Goal: Task Accomplishment & Management: Complete application form

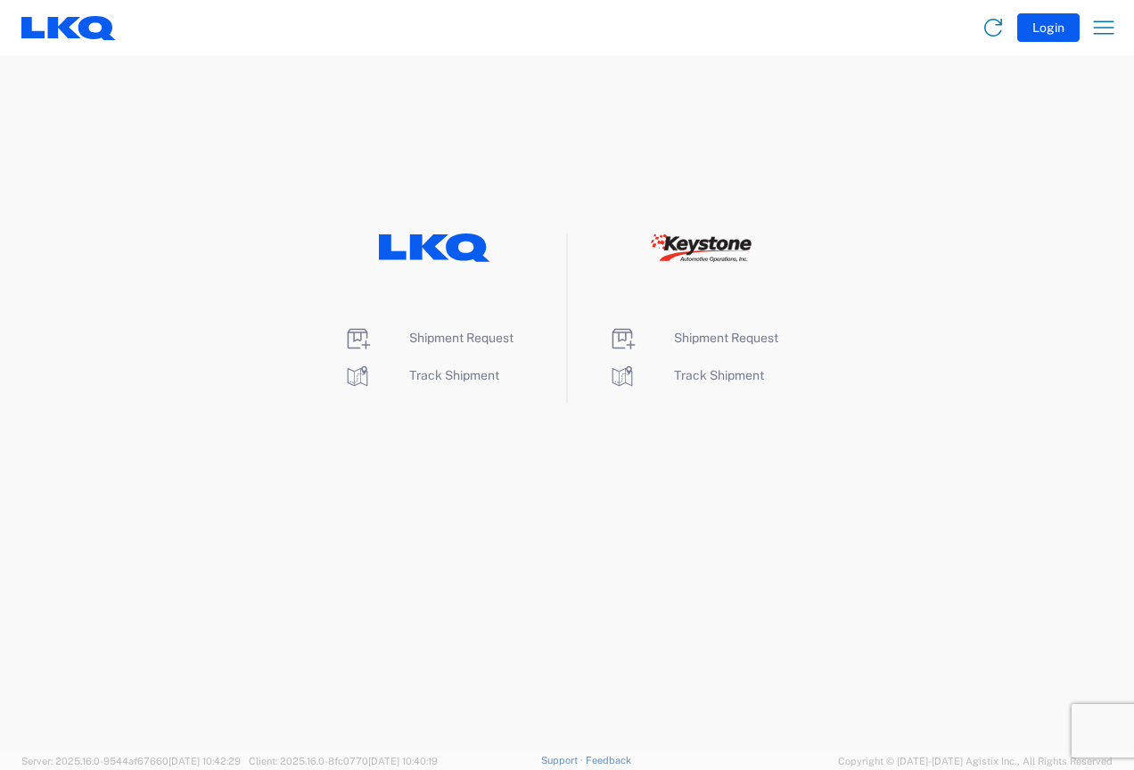
click at [860, 403] on agx-landing-component "Shipment Request Track Shipment Shipment Request Track Shipment" at bounding box center [567, 403] width 1134 height 696
click at [439, 336] on span "Shipment Request" at bounding box center [461, 338] width 104 height 14
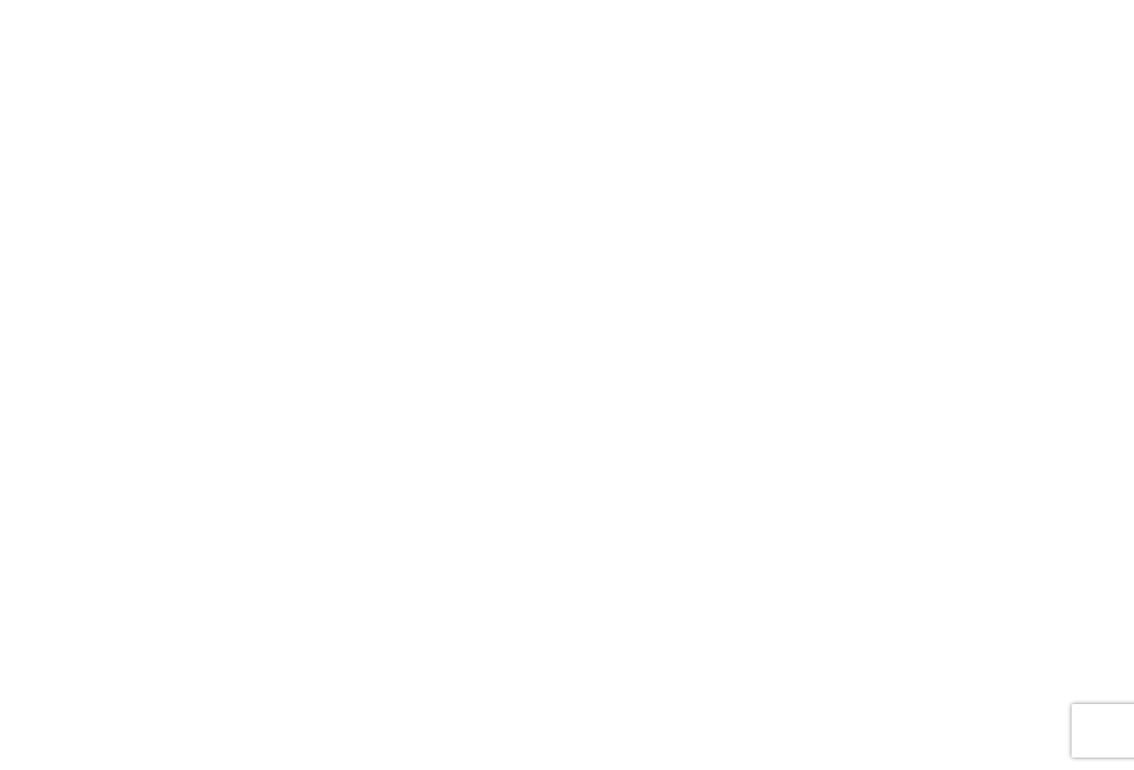
select select "FULL"
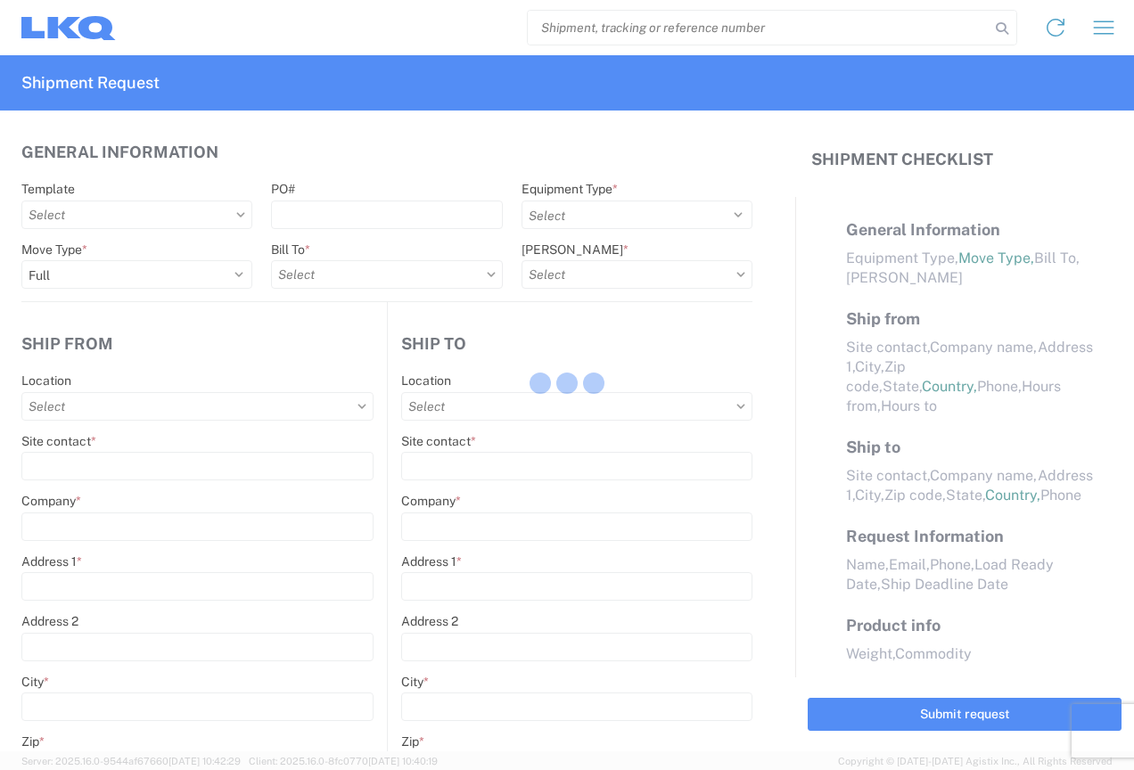
select select "LBS"
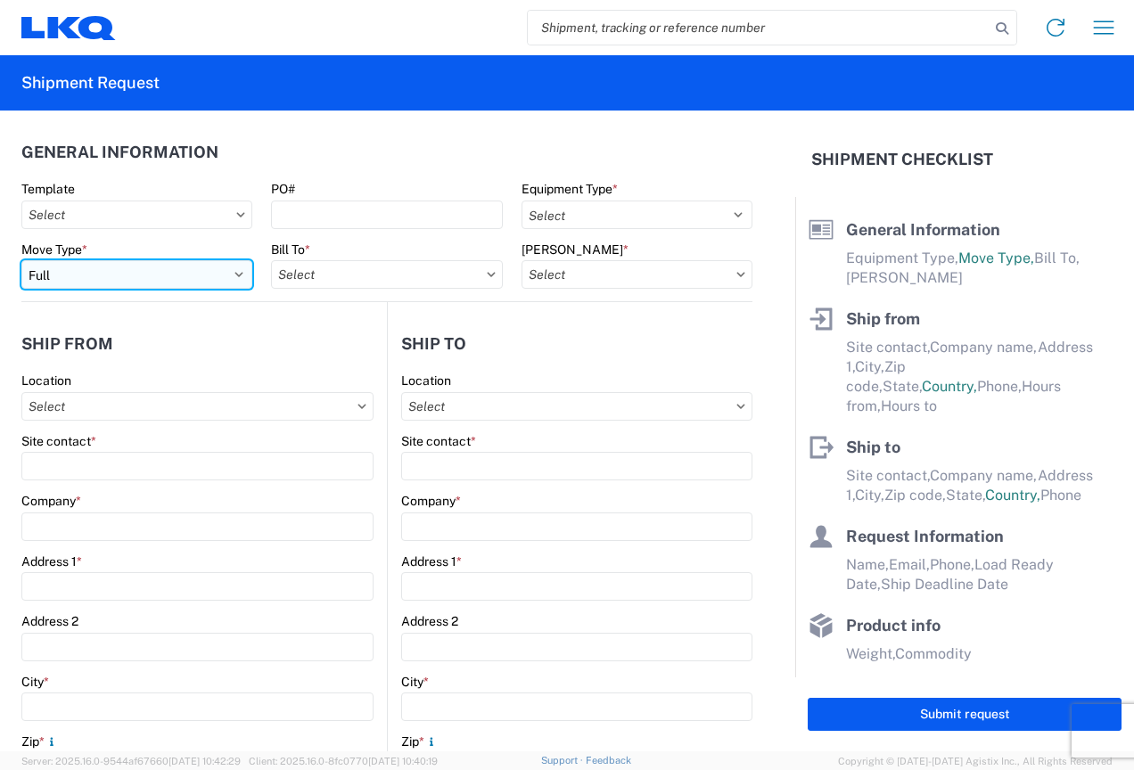
click at [69, 279] on select "Select Full Partial TL" at bounding box center [136, 274] width 231 height 29
click at [21, 260] on select "Select Full Partial TL" at bounding box center [136, 274] width 231 height 29
click at [440, 287] on input "Bill To *" at bounding box center [386, 274] width 231 height 29
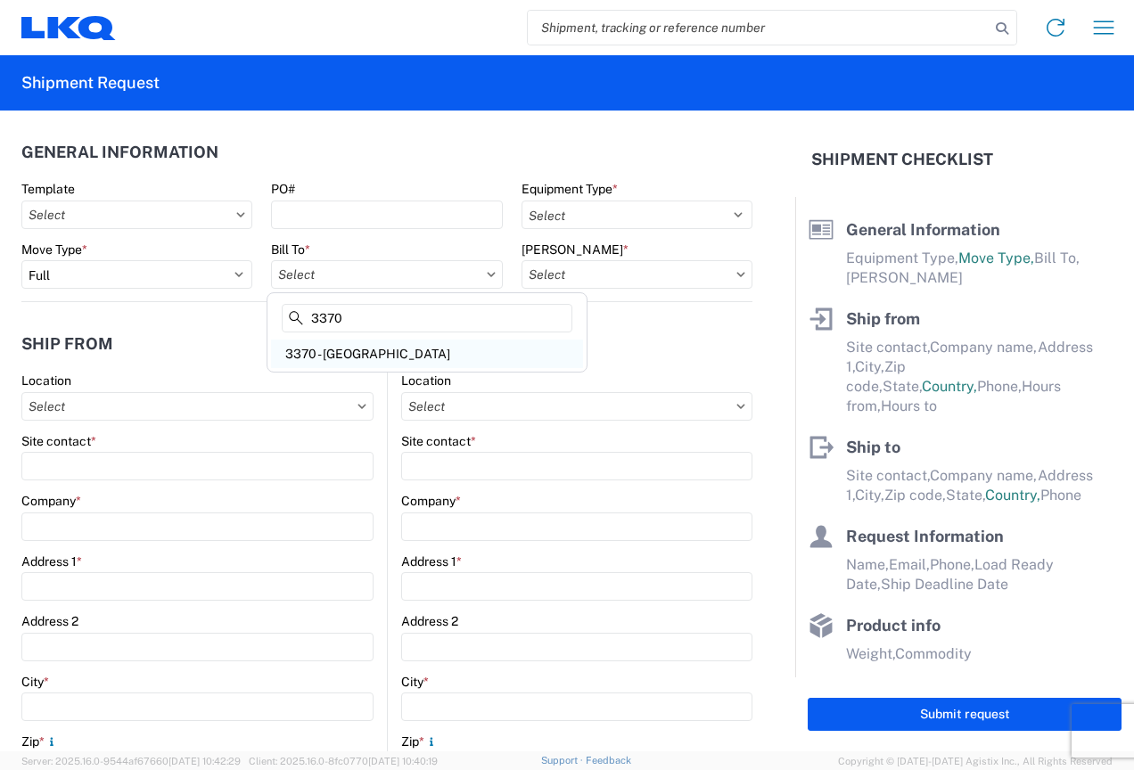
type input "3370"
click at [354, 358] on div "3370 - [GEOGRAPHIC_DATA]" at bounding box center [427, 354] width 312 height 29
type input "3370 - [GEOGRAPHIC_DATA]"
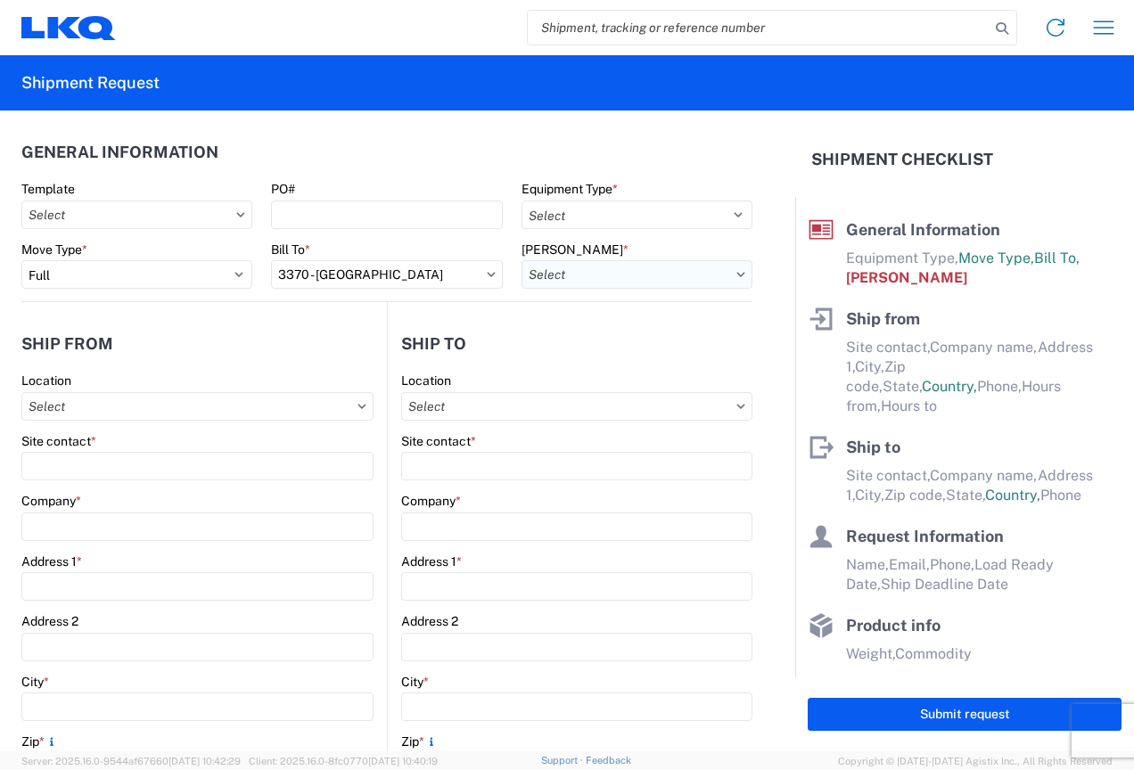
click at [669, 264] on input "[PERSON_NAME] *" at bounding box center [637, 274] width 231 height 29
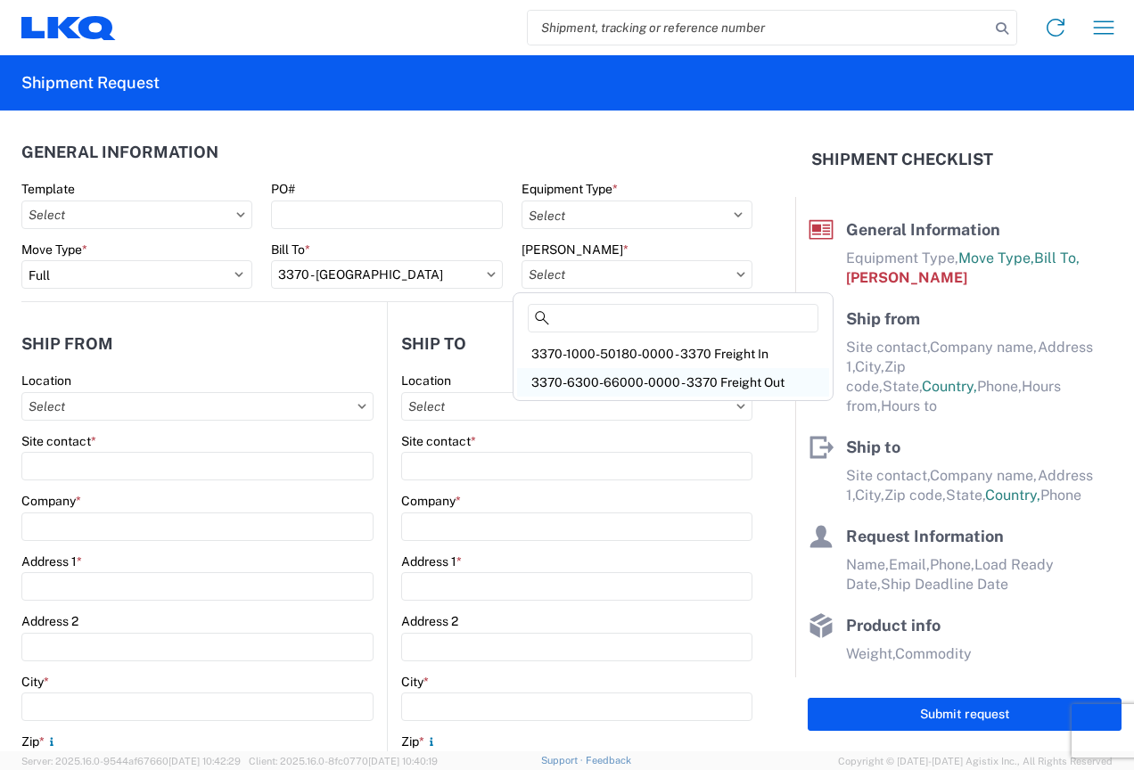
click at [654, 377] on div "3370-6300-66000-0000 - 3370 Freight Out" at bounding box center [673, 382] width 312 height 29
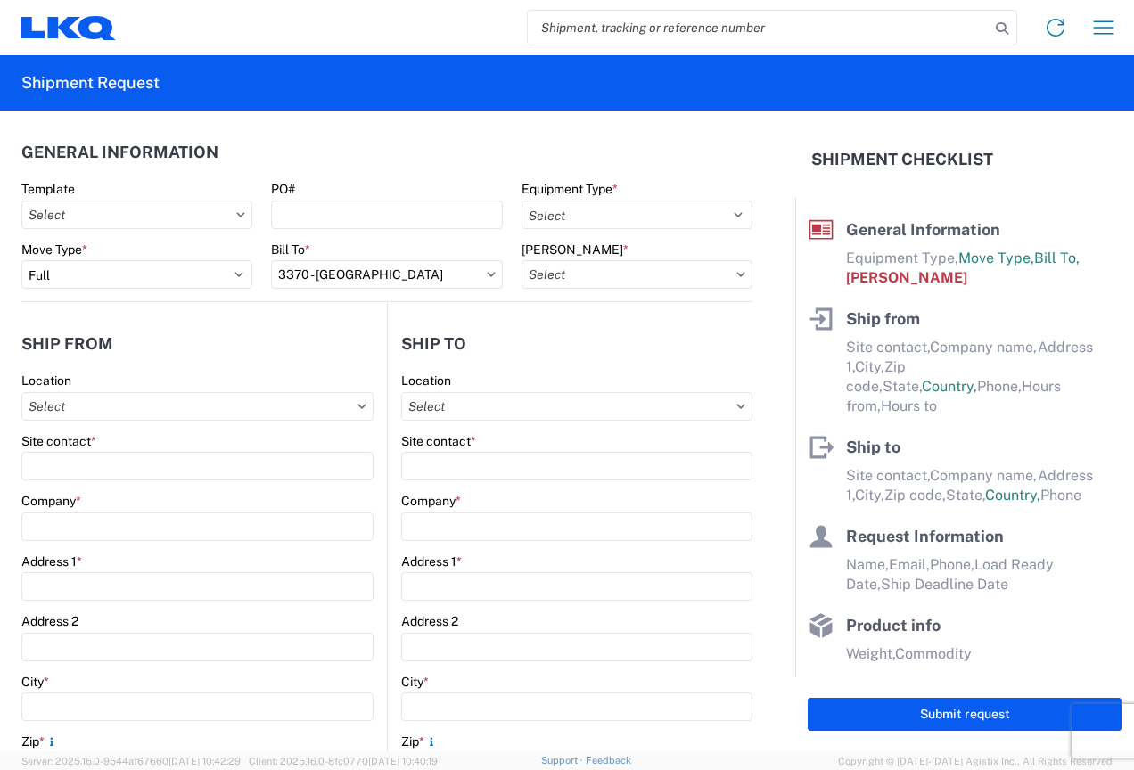
type input "3370-6300-66000-0000 - 3370 Freight Out"
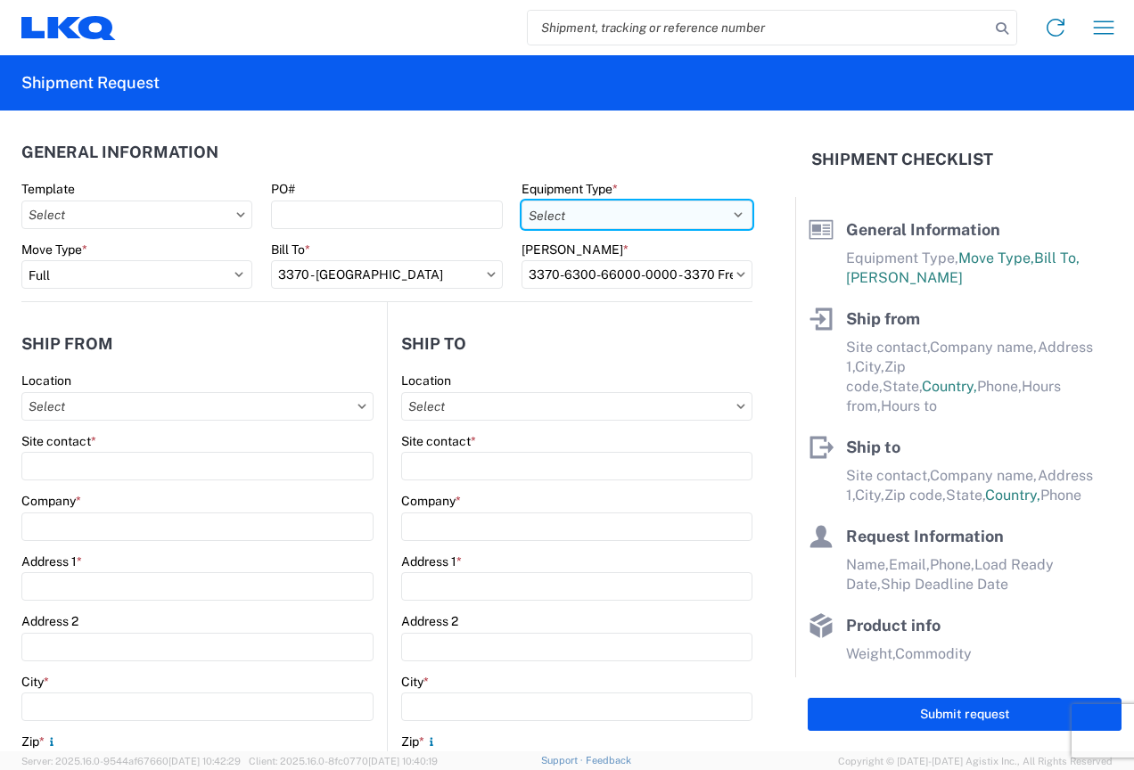
click at [616, 214] on select "Select 53’ Dry Van Flatbed Dropdeck (van) Lowboy (flatbed) Rail" at bounding box center [637, 215] width 231 height 29
select select "STDV"
click at [522, 201] on select "Select 53’ Dry Van Flatbed Dropdeck (van) Lowboy (flatbed) Rail" at bounding box center [637, 215] width 231 height 29
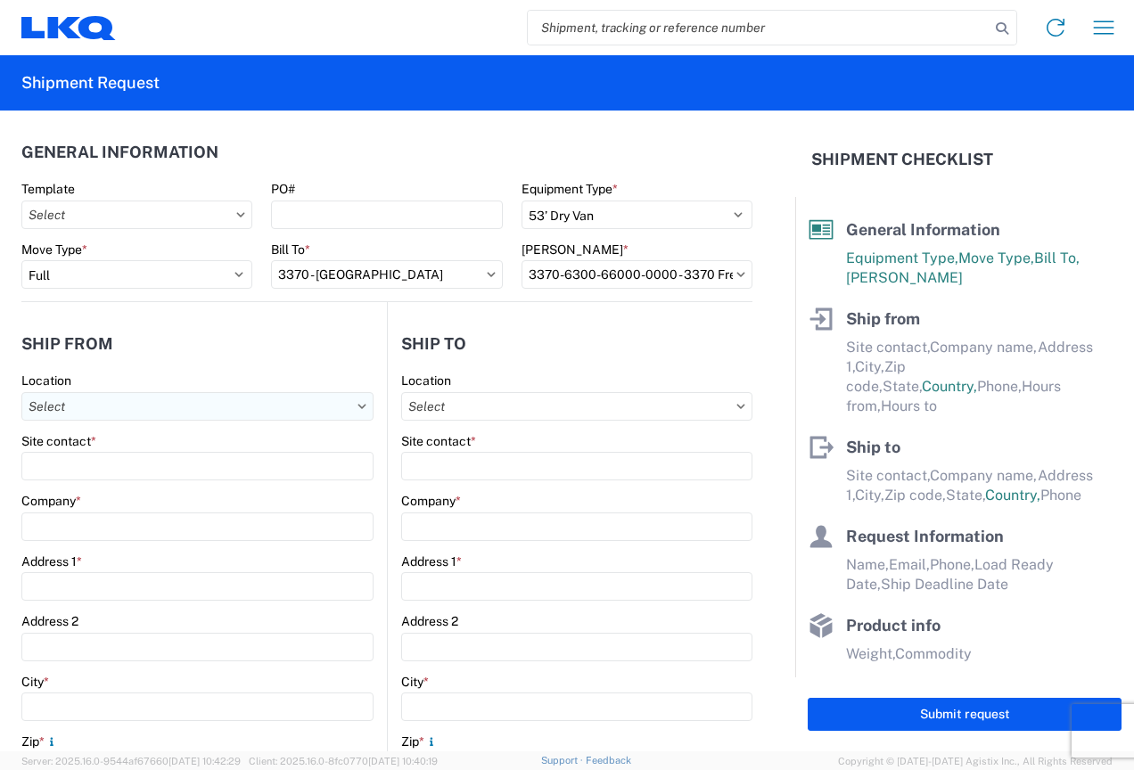
click at [171, 407] on input "Location" at bounding box center [197, 406] width 352 height 29
type input "3370"
click at [123, 486] on div "3370 - [GEOGRAPHIC_DATA]" at bounding box center [182, 486] width 312 height 29
type input "3370 - [GEOGRAPHIC_DATA]"
type input "FinishMaster [GEOGRAPHIC_DATA]"
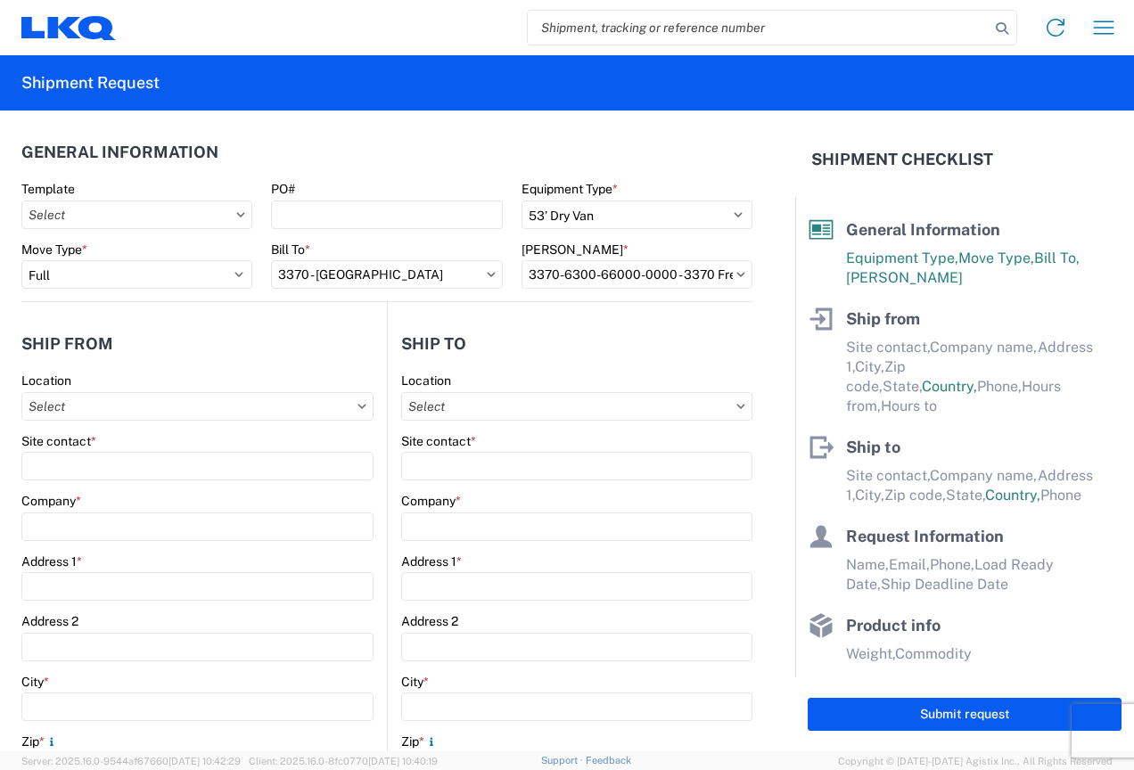
type input "[STREET_ADDRESS]"
type input "[GEOGRAPHIC_DATA]"
type input "49512"
select select "MI"
select select "US"
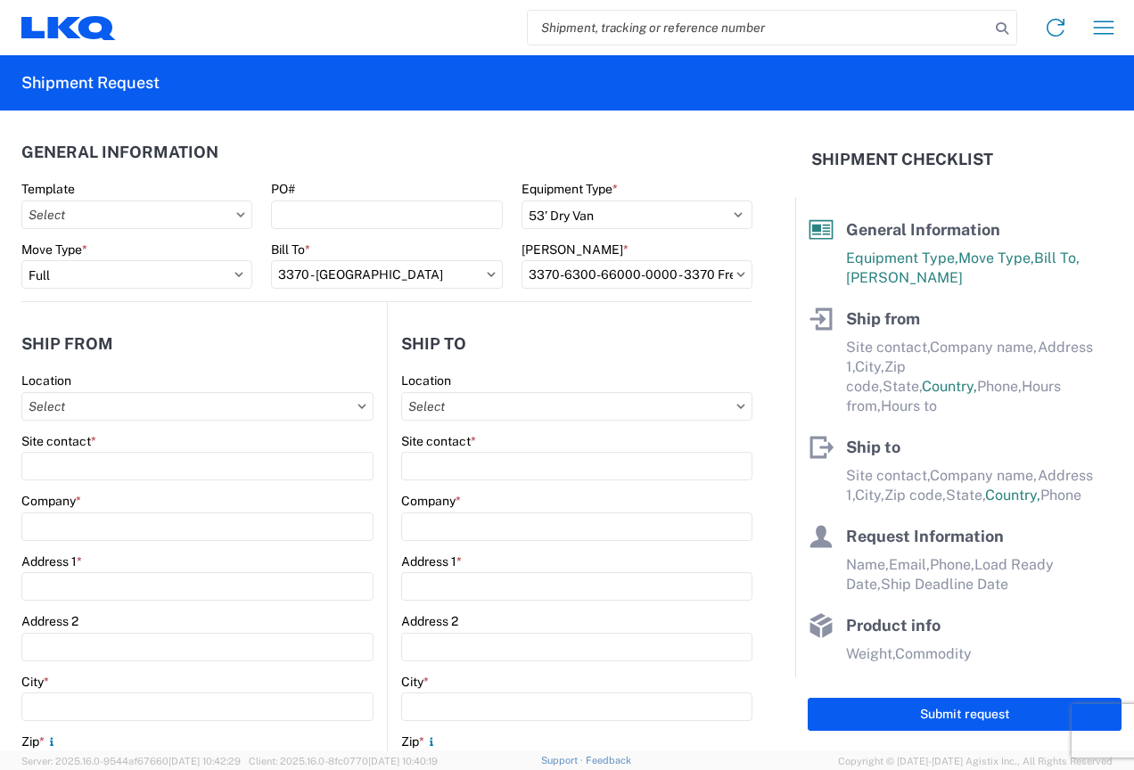
type input "[PHONE_NUMBER]"
type input "08:00"
type input "02:00"
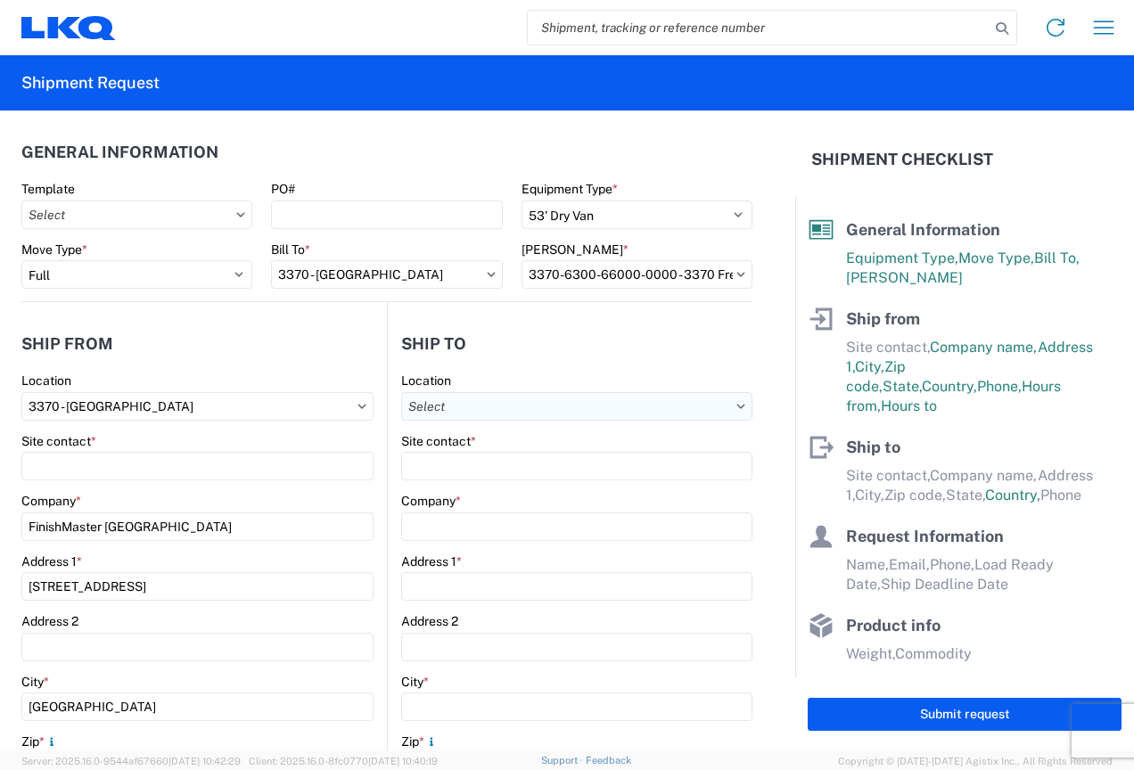
click at [478, 407] on input "Location" at bounding box center [576, 406] width 351 height 29
type input "3121"
click at [486, 494] on div "3121 - Minneapolis MN (121)" at bounding box center [555, 486] width 312 height 29
type input "3121 - Minneapolis MN (121)"
type input "LKQ Corporation"
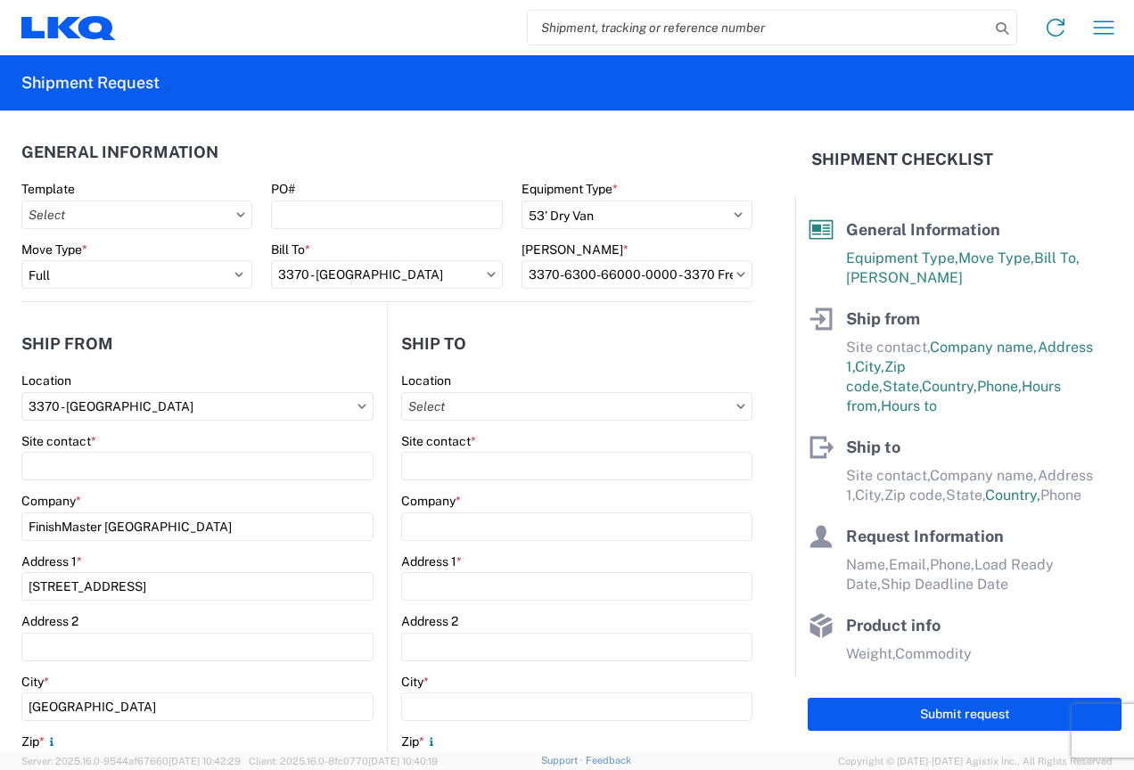
type input "60- 51st Way N.E."
type input "Fridley"
type input "55421"
select select "MN"
select select "US"
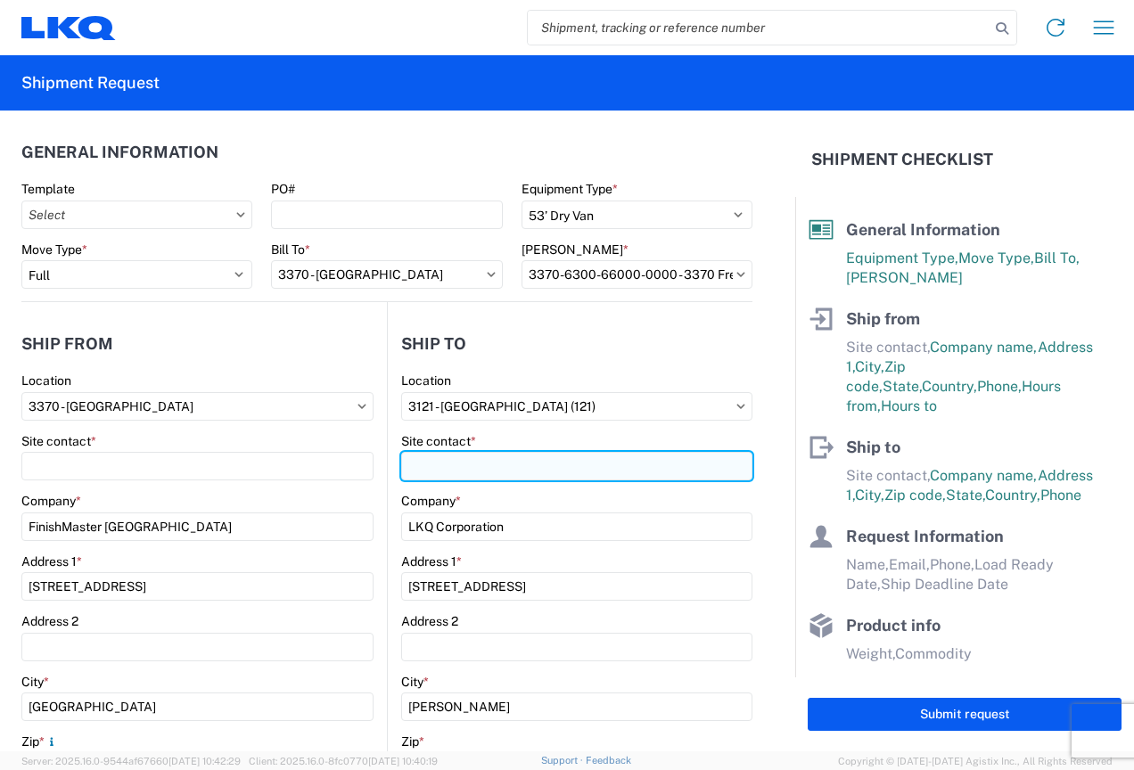
click at [374, 465] on input "Site contact *" at bounding box center [197, 466] width 352 height 29
type input "On Site Manager"
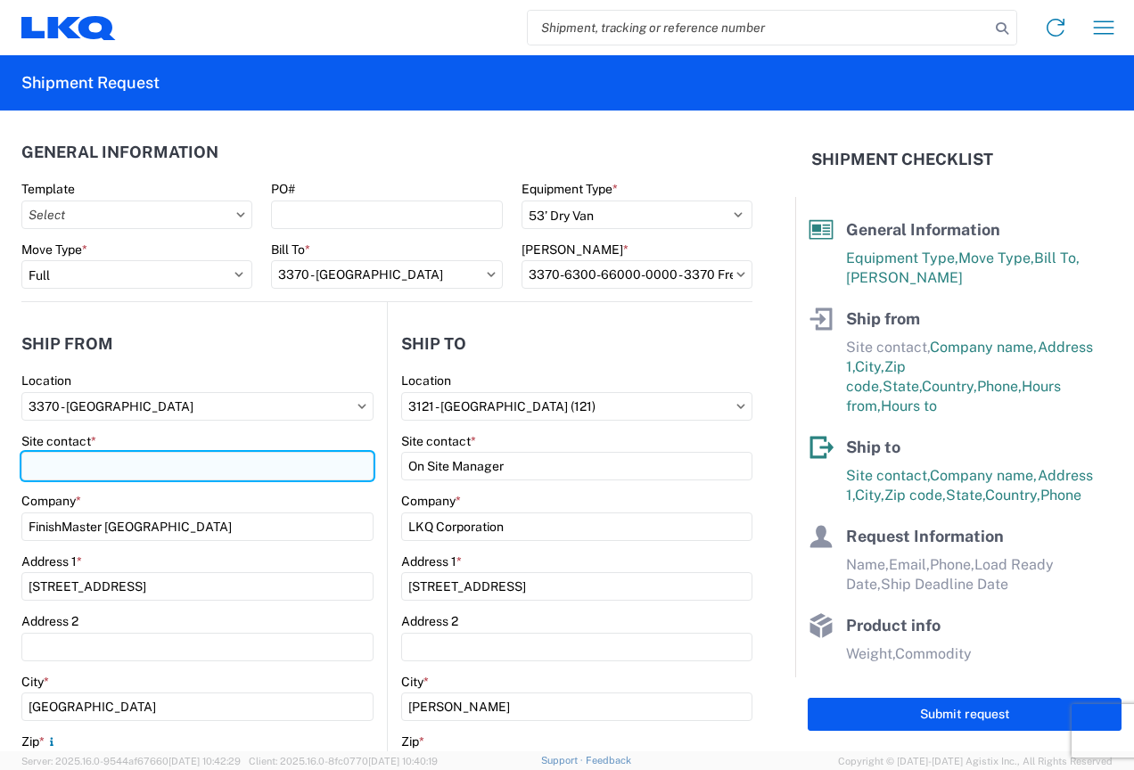
click at [64, 454] on input "Site contact *" at bounding box center [197, 466] width 352 height 29
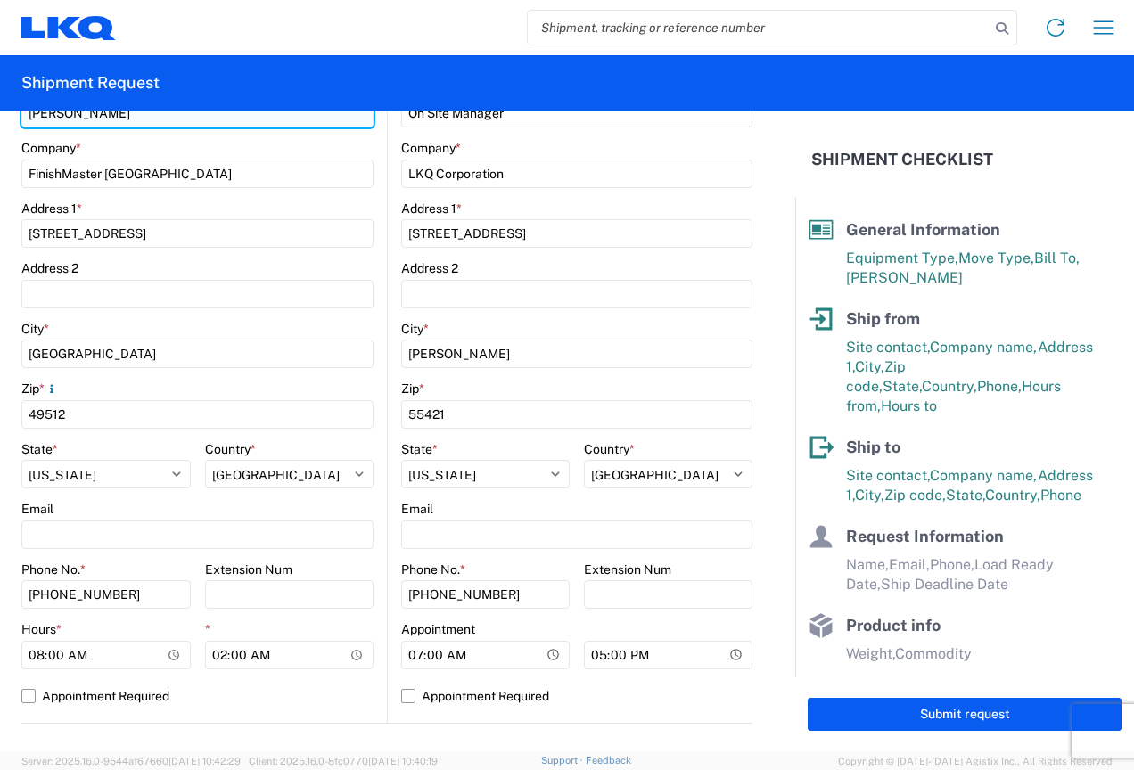
scroll to position [357, 0]
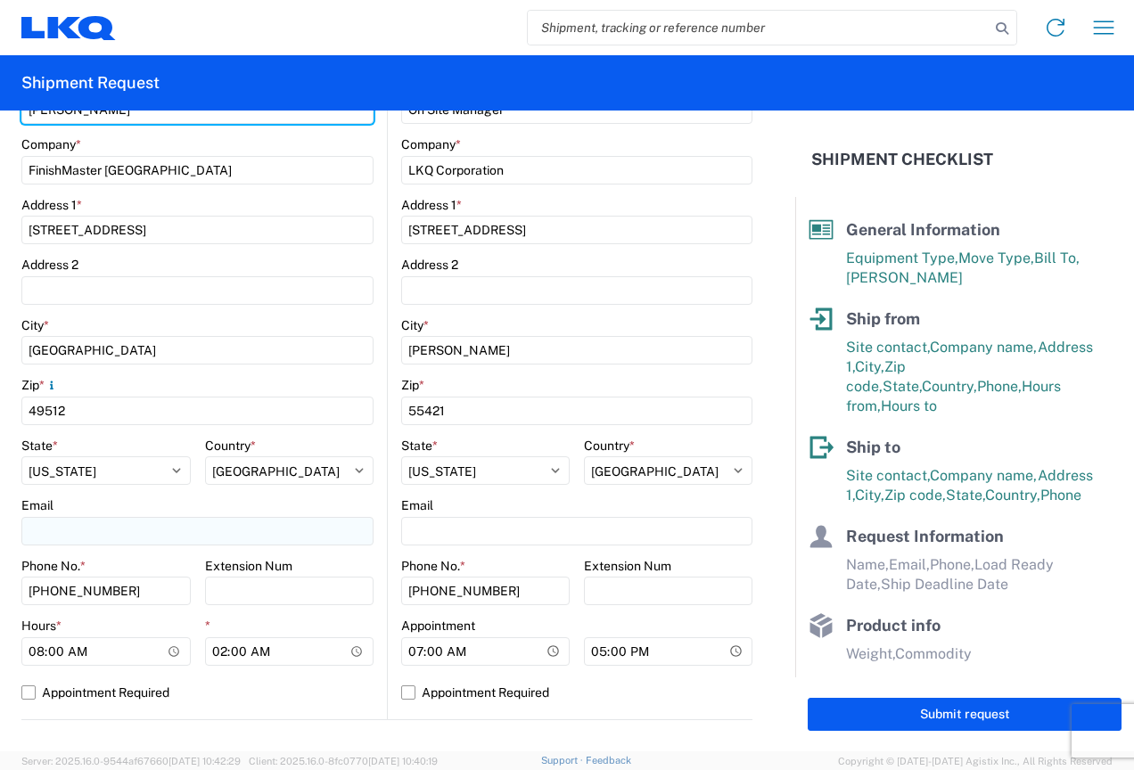
type input "[PERSON_NAME]"
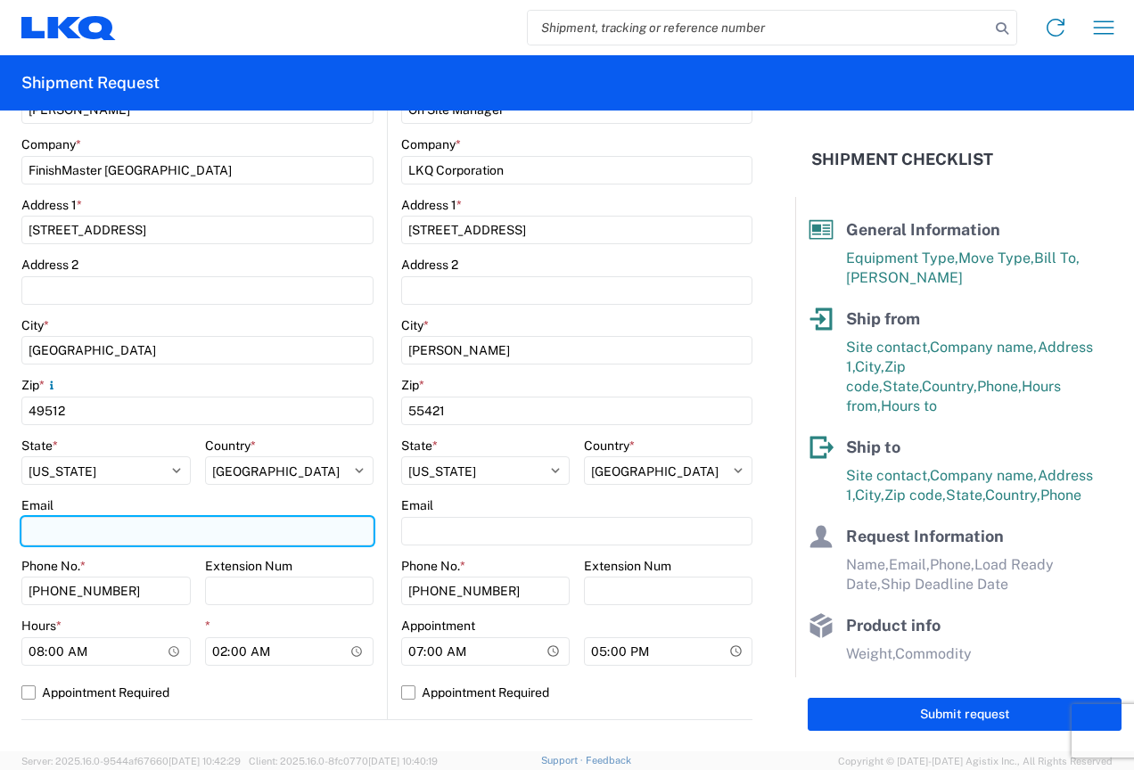
click at [90, 523] on input "Email" at bounding box center [197, 531] width 352 height 29
type input "[EMAIL_ADDRESS][DOMAIN_NAME]"
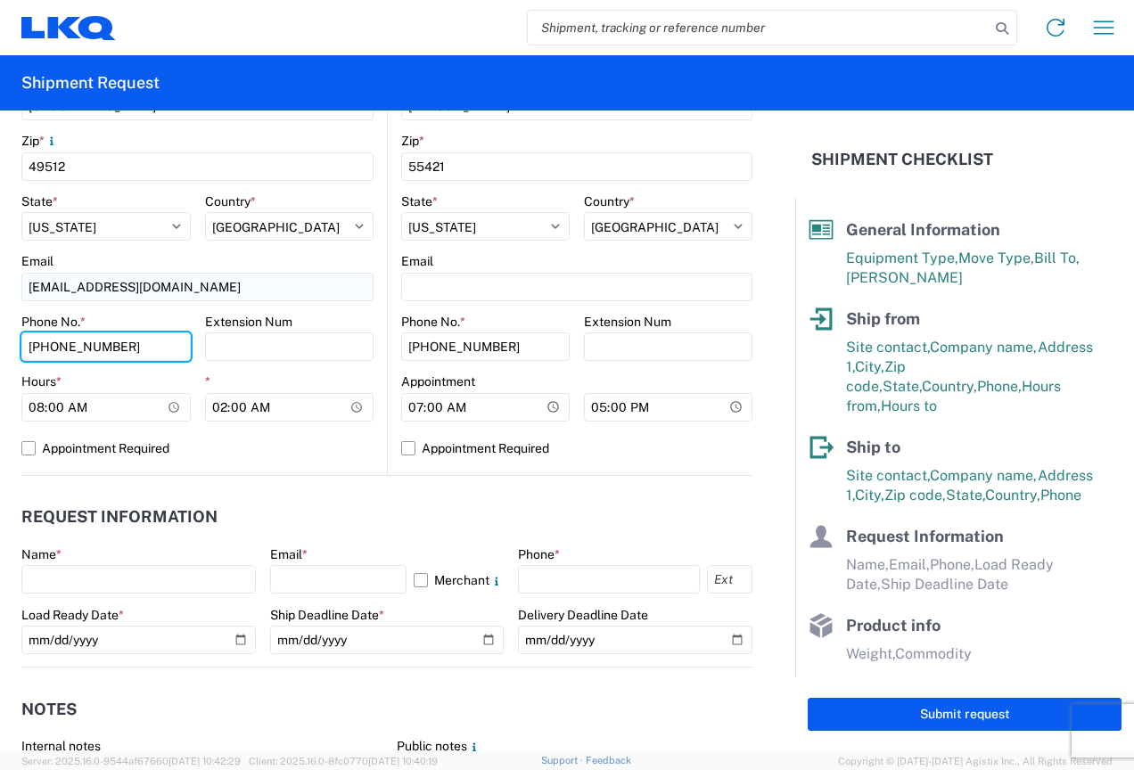
scroll to position [624, 0]
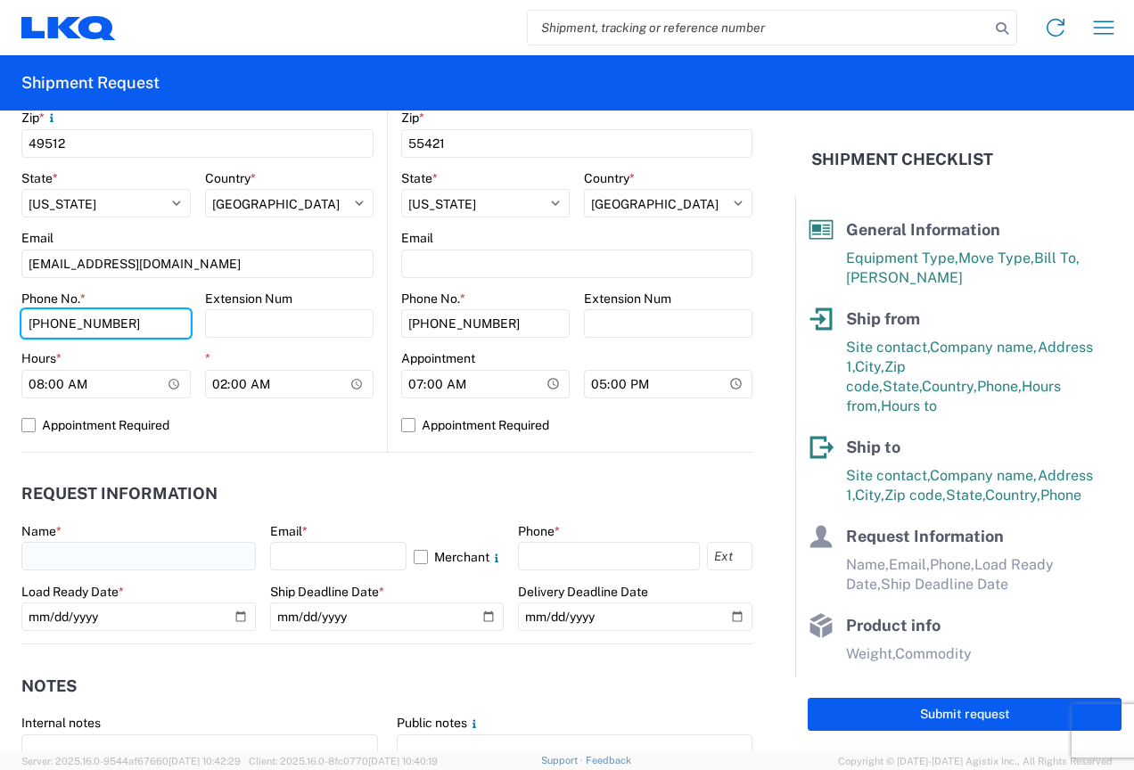
type input "[PHONE_NUMBER]"
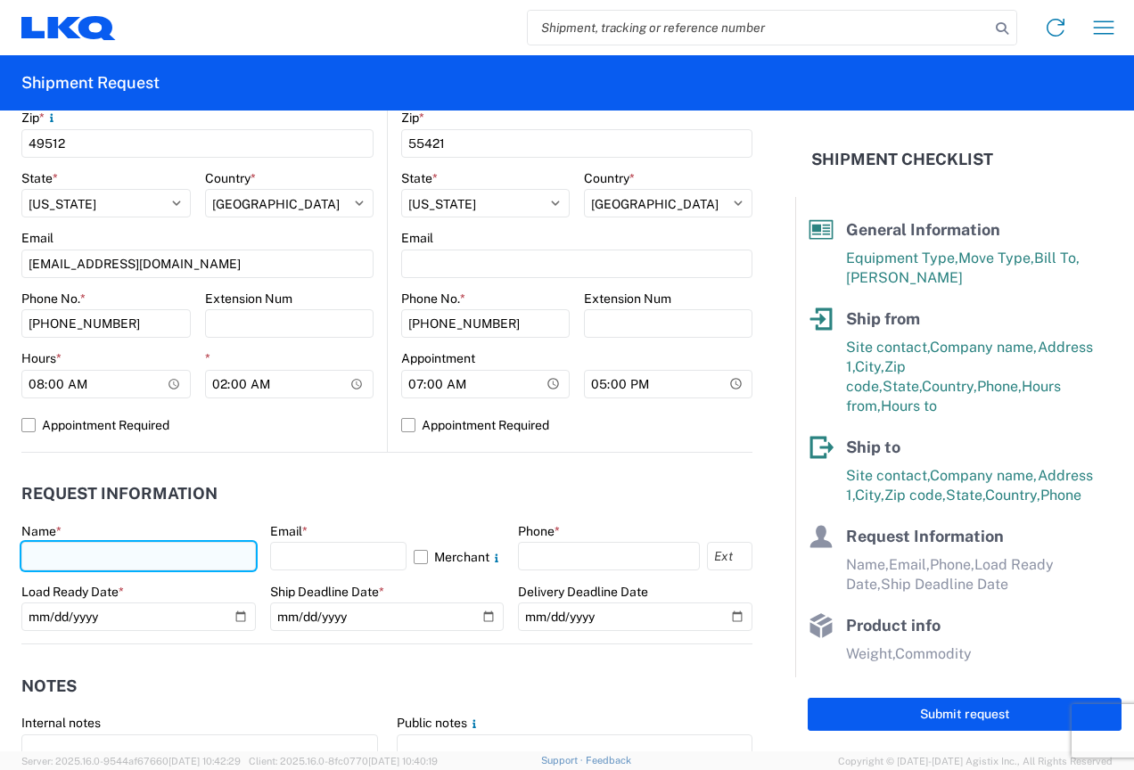
click at [72, 554] on input "text" at bounding box center [138, 556] width 235 height 29
type input "[PERSON_NAME]"
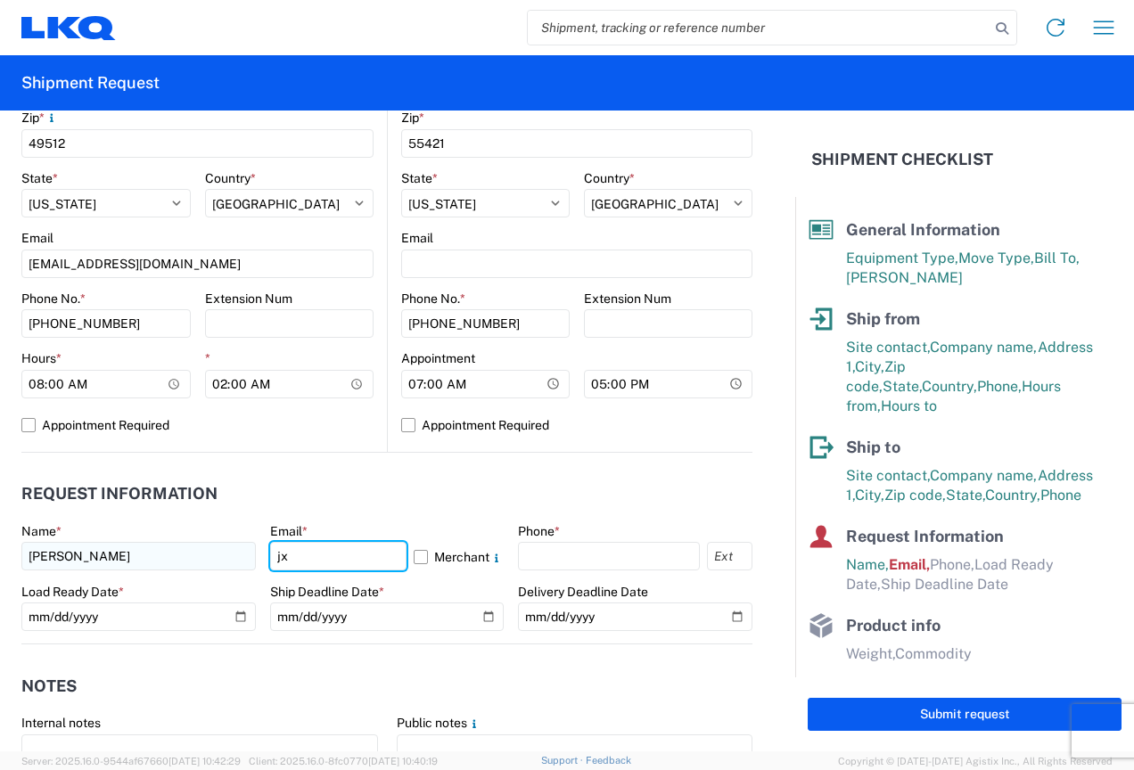
type input "[EMAIL_ADDRESS][DOMAIN_NAME]"
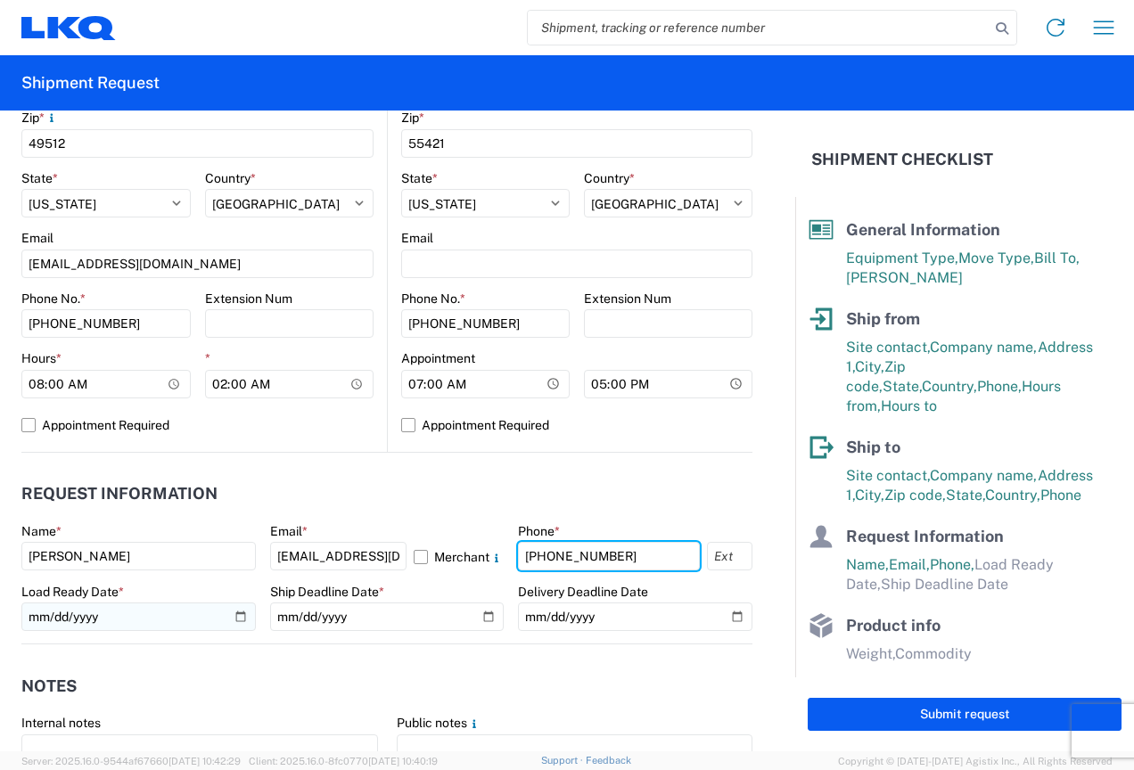
type input "[PHONE_NUMBER]"
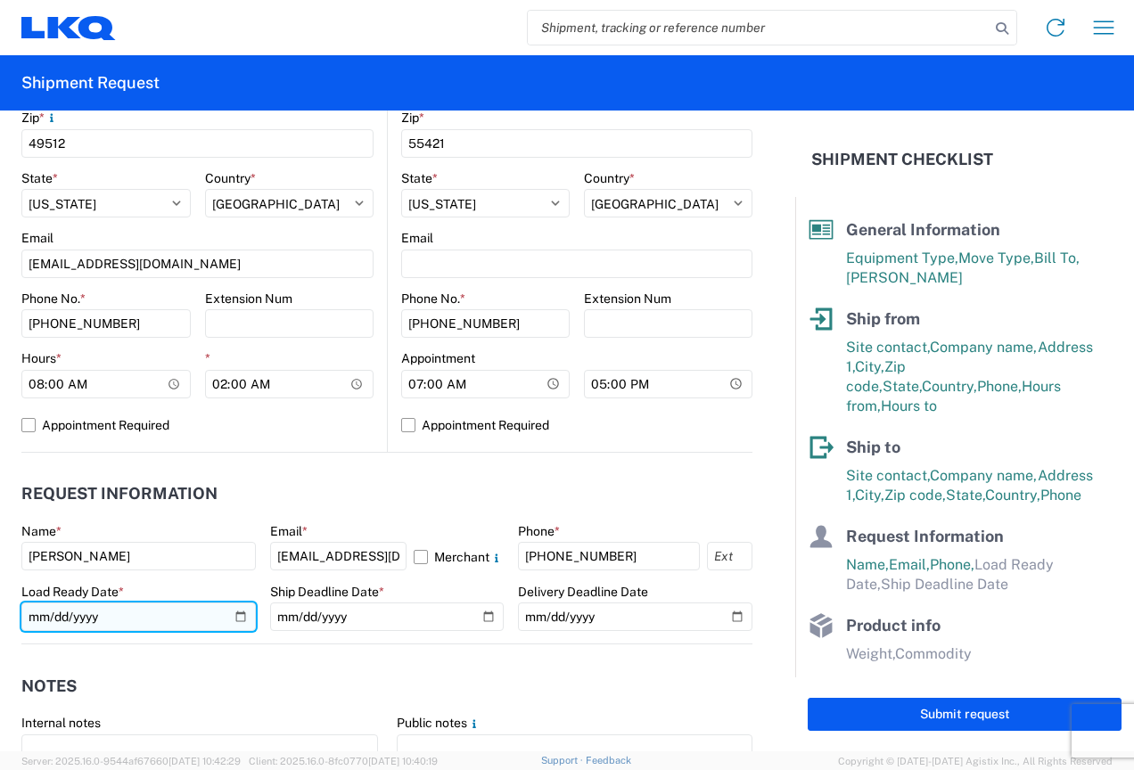
click at [234, 622] on input "date" at bounding box center [138, 617] width 235 height 29
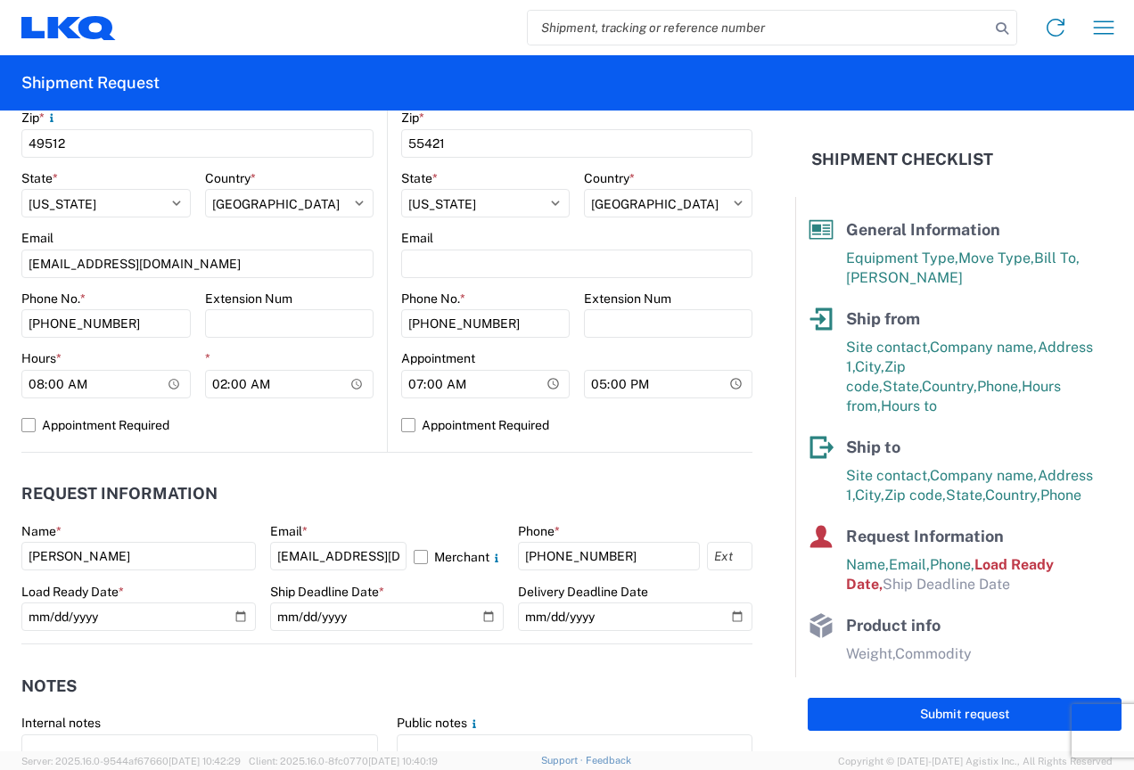
click at [93, 477] on header "Request Information" at bounding box center [386, 494] width 731 height 40
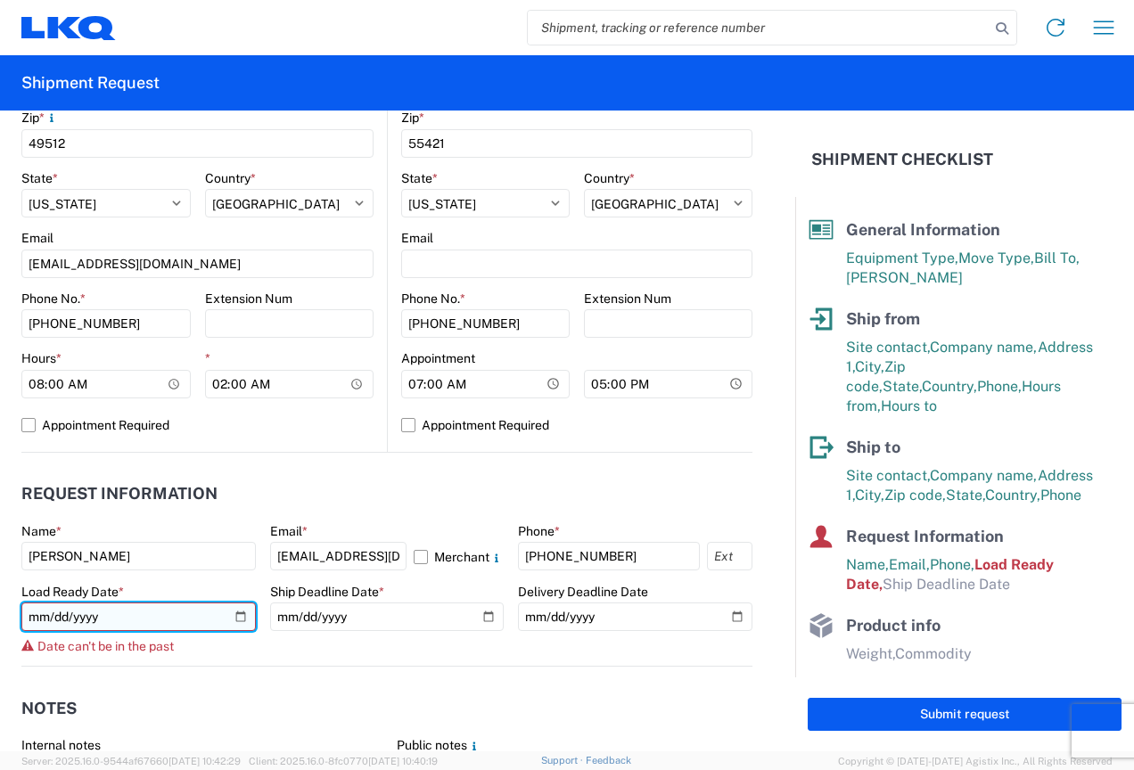
click at [237, 615] on input "2025-08-12" at bounding box center [138, 617] width 235 height 29
type input "[DATE]"
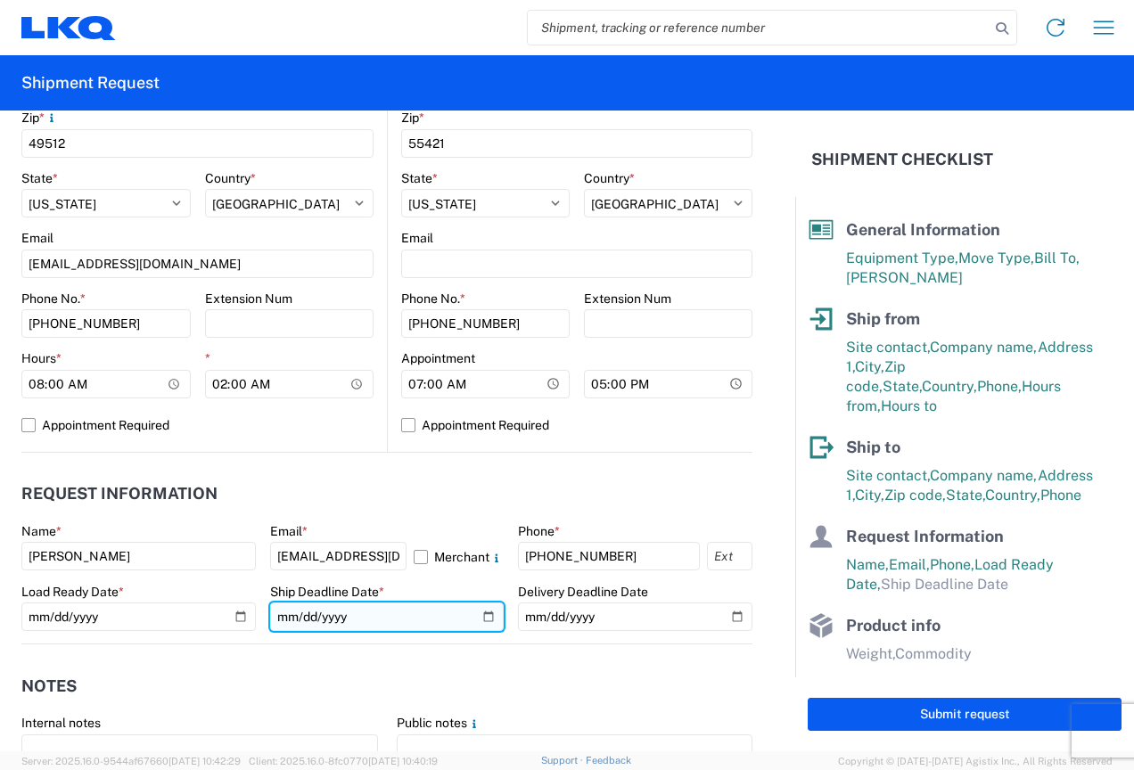
click at [477, 607] on input "date" at bounding box center [387, 617] width 235 height 29
click at [477, 616] on input "date" at bounding box center [387, 617] width 235 height 29
type input "[DATE]"
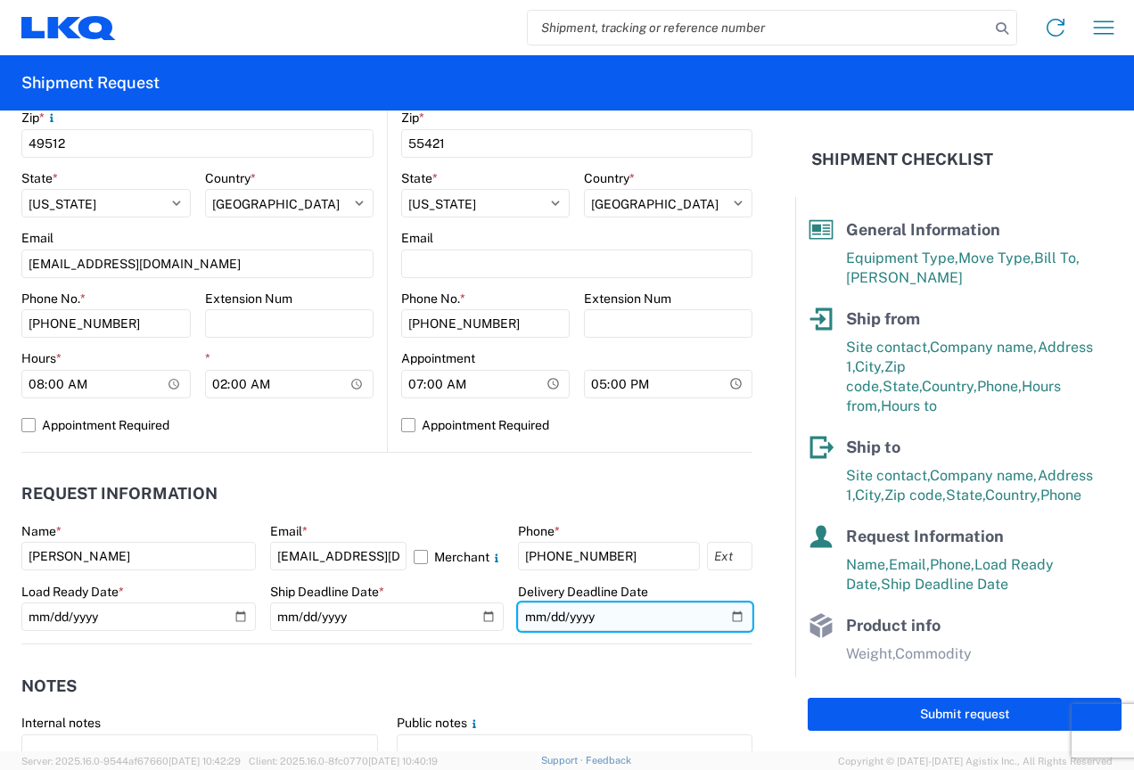
click at [720, 613] on input "date" at bounding box center [635, 617] width 235 height 29
type input "2025-08-15"
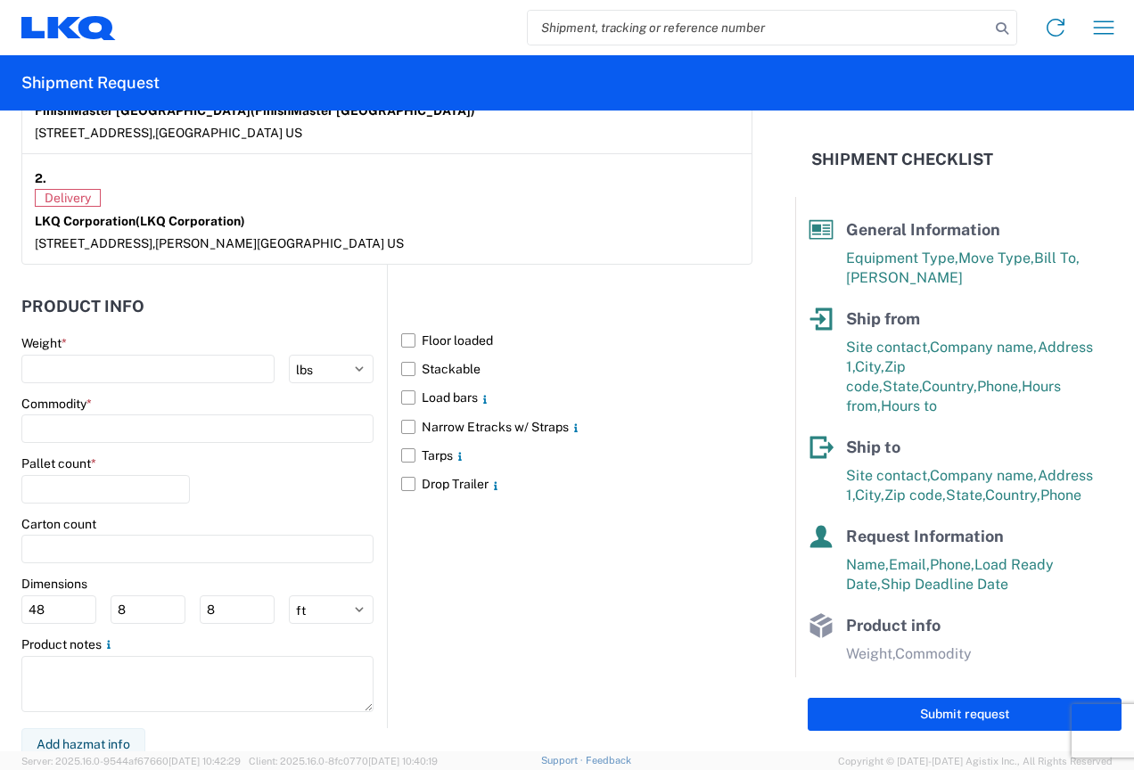
scroll to position [1498, 0]
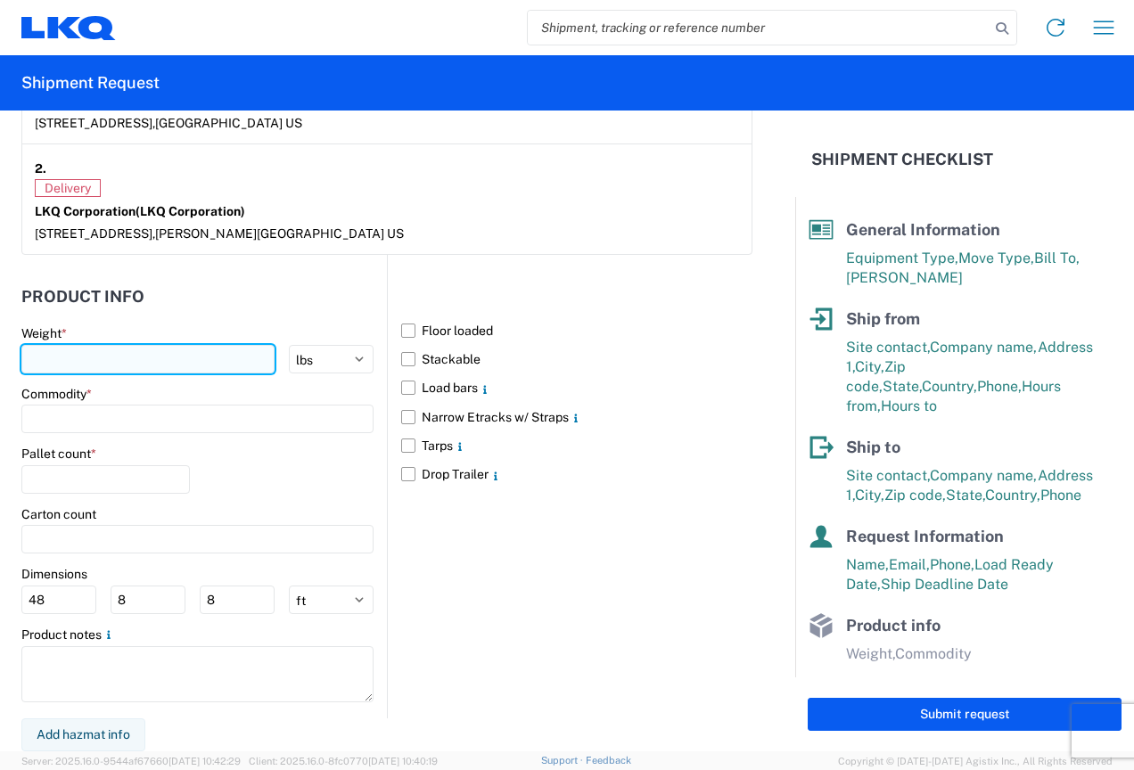
click at [110, 363] on input "number" at bounding box center [147, 359] width 253 height 29
type input "31200"
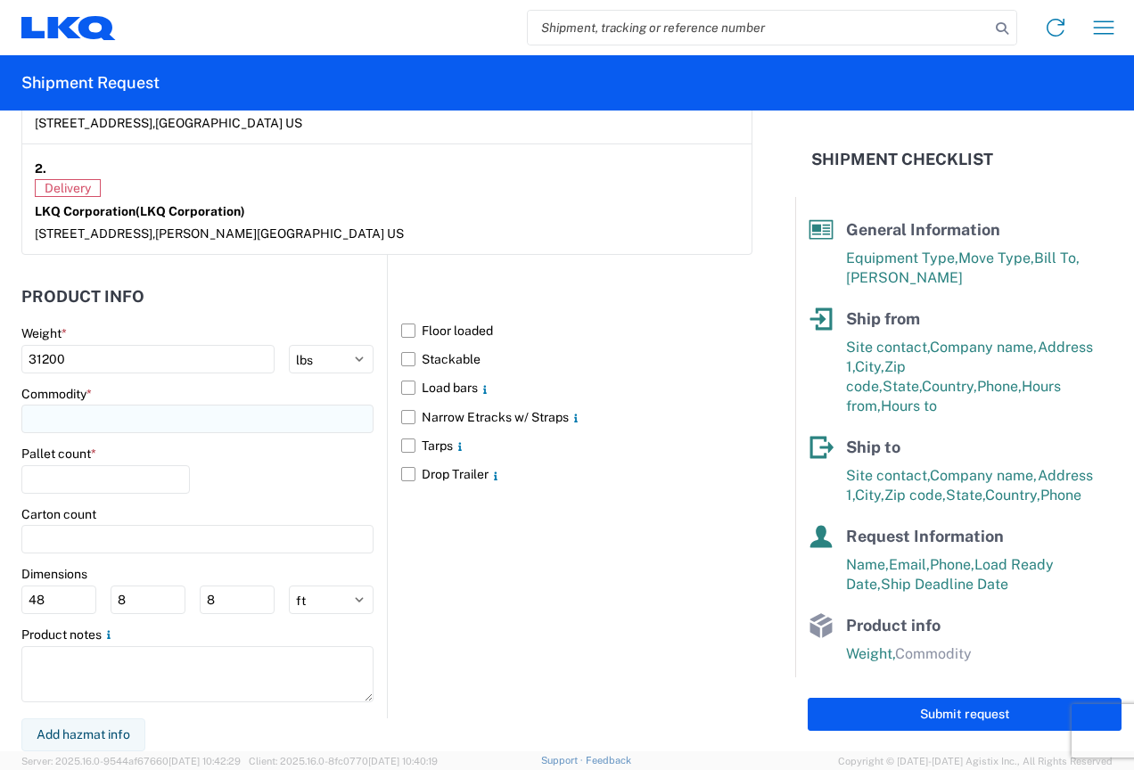
click at [88, 412] on input at bounding box center [197, 419] width 352 height 29
type input "Misc Paint Products"
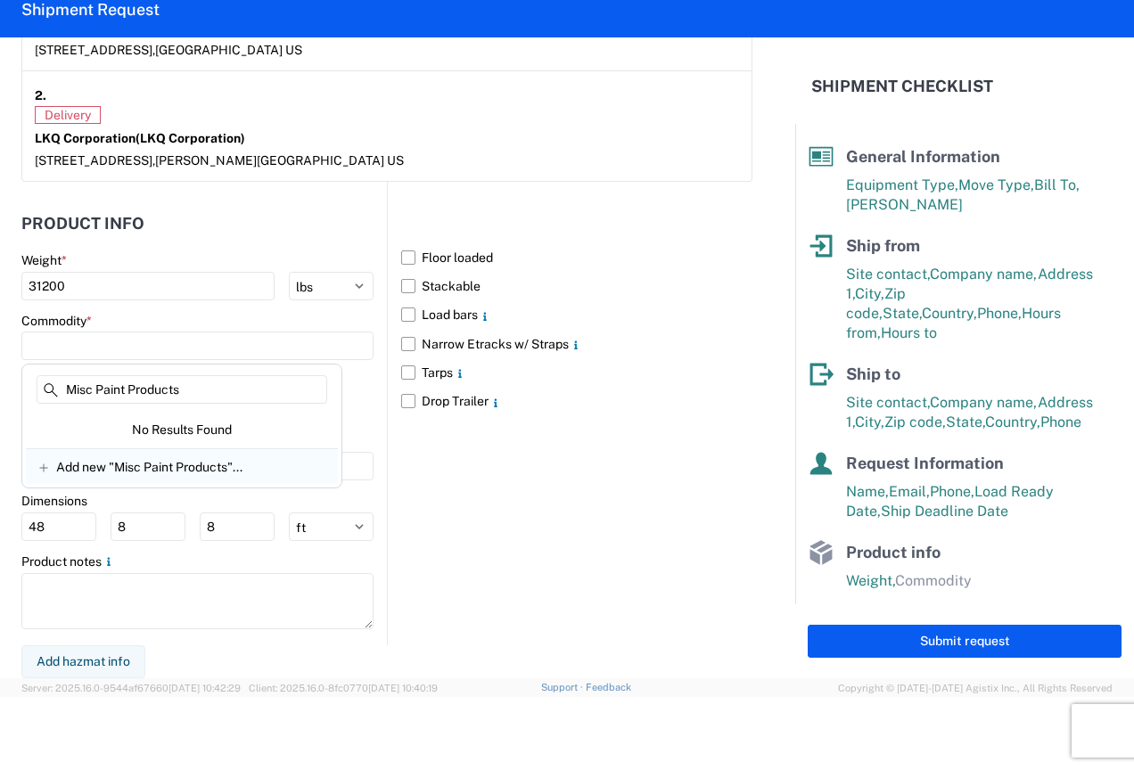
click at [139, 473] on span "Add new "Misc Paint Products"..." at bounding box center [149, 467] width 186 height 16
type input "Misc Paint Products"
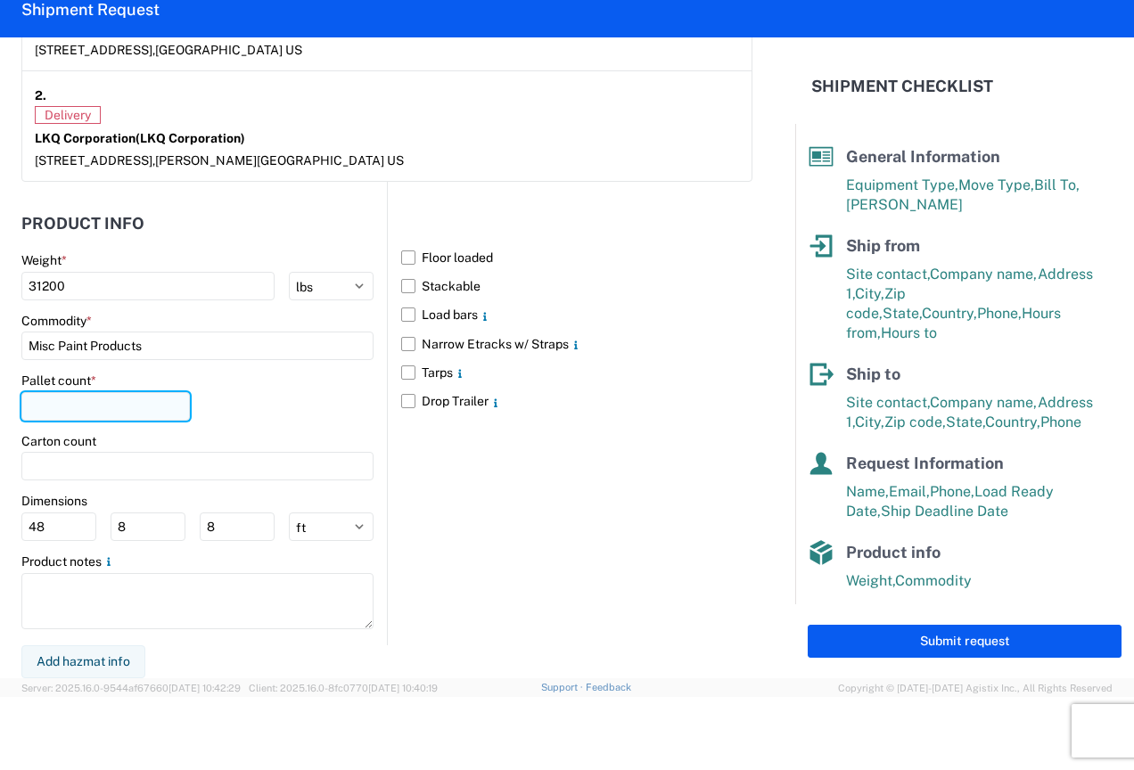
click at [102, 398] on input "number" at bounding box center [105, 406] width 169 height 29
type input "21"
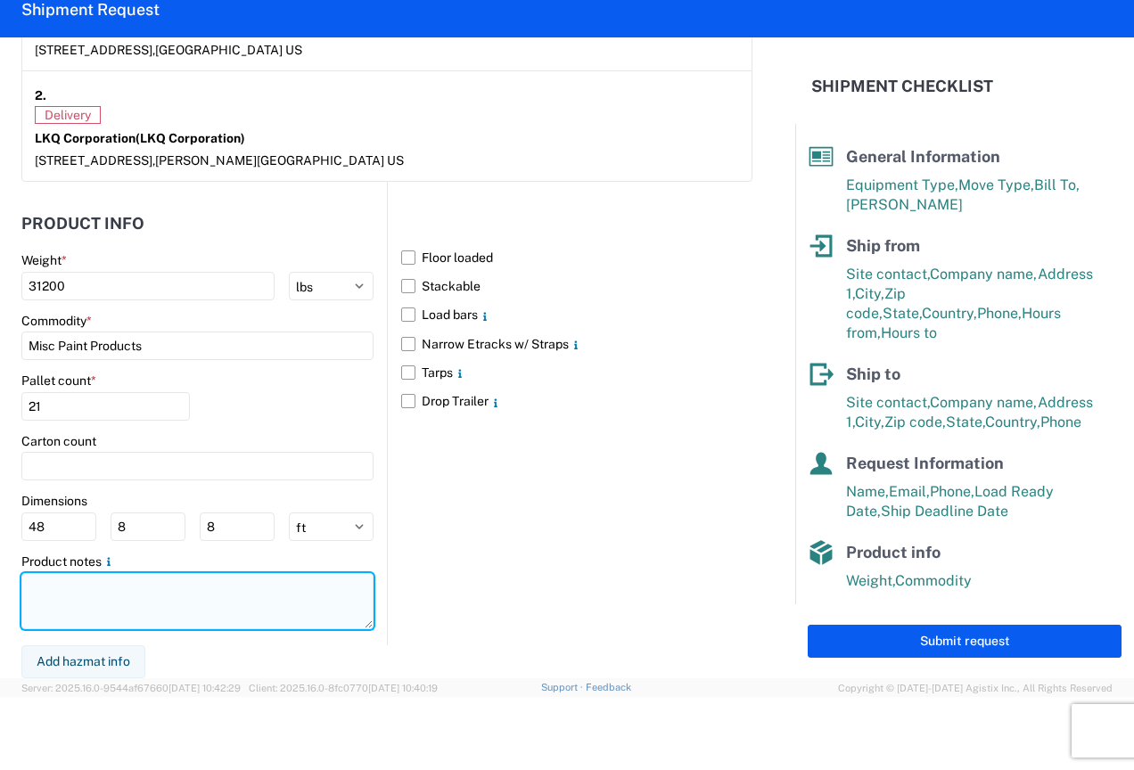
click at [88, 610] on textarea at bounding box center [197, 601] width 352 height 56
type textarea "Hazmat Included"
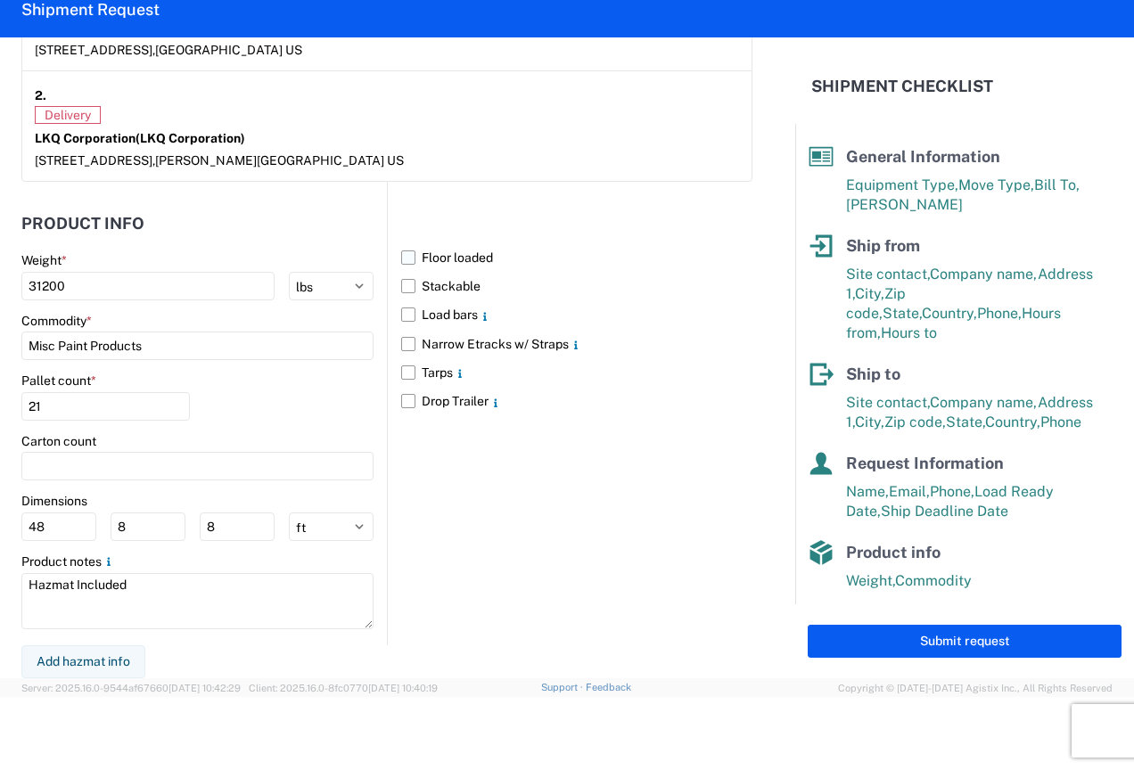
click at [401, 262] on label "Floor loaded" at bounding box center [576, 257] width 351 height 29
click at [0, 0] on input "Floor loaded" at bounding box center [0, 0] width 0 height 0
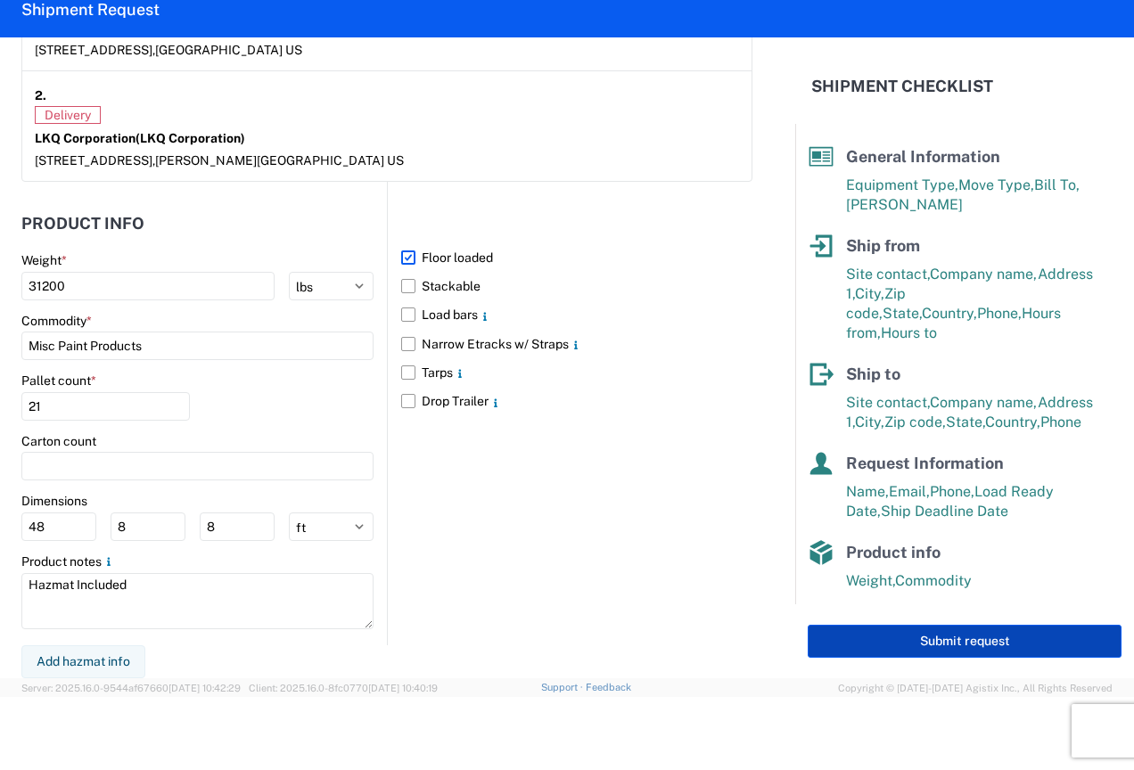
click at [957, 637] on button "Submit request" at bounding box center [965, 641] width 314 height 33
select select "US"
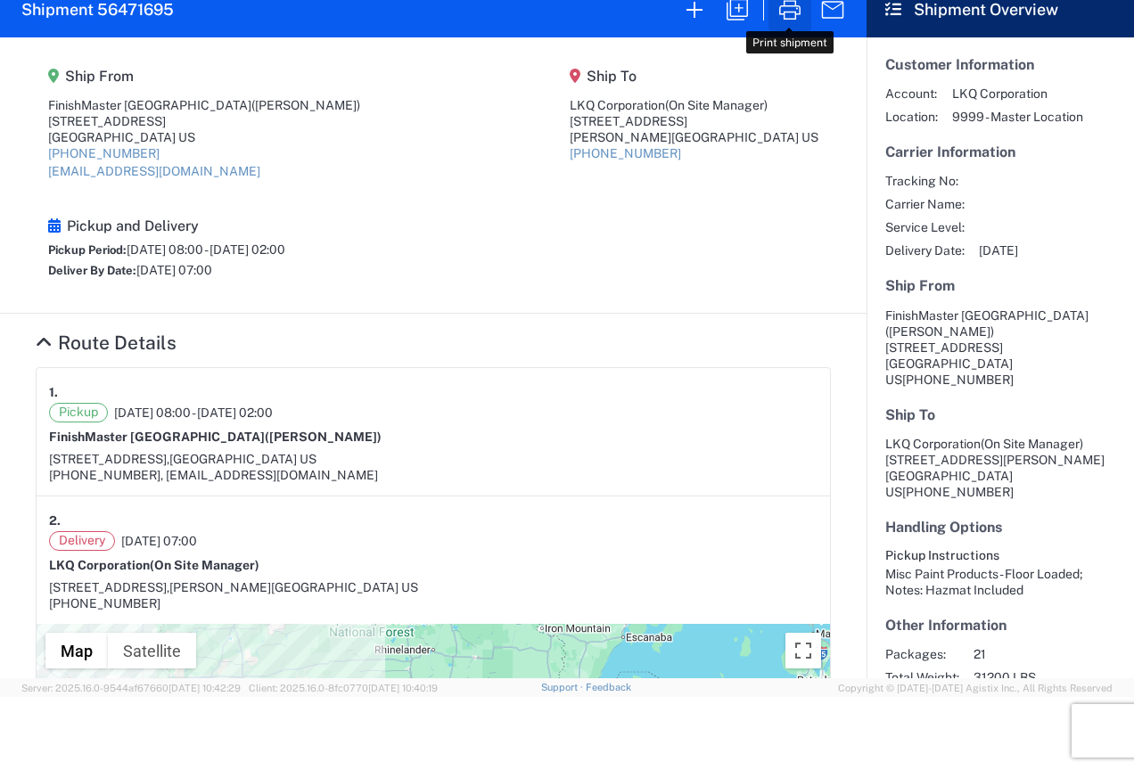
click at [800, 12] on icon "button" at bounding box center [789, 10] width 21 height 20
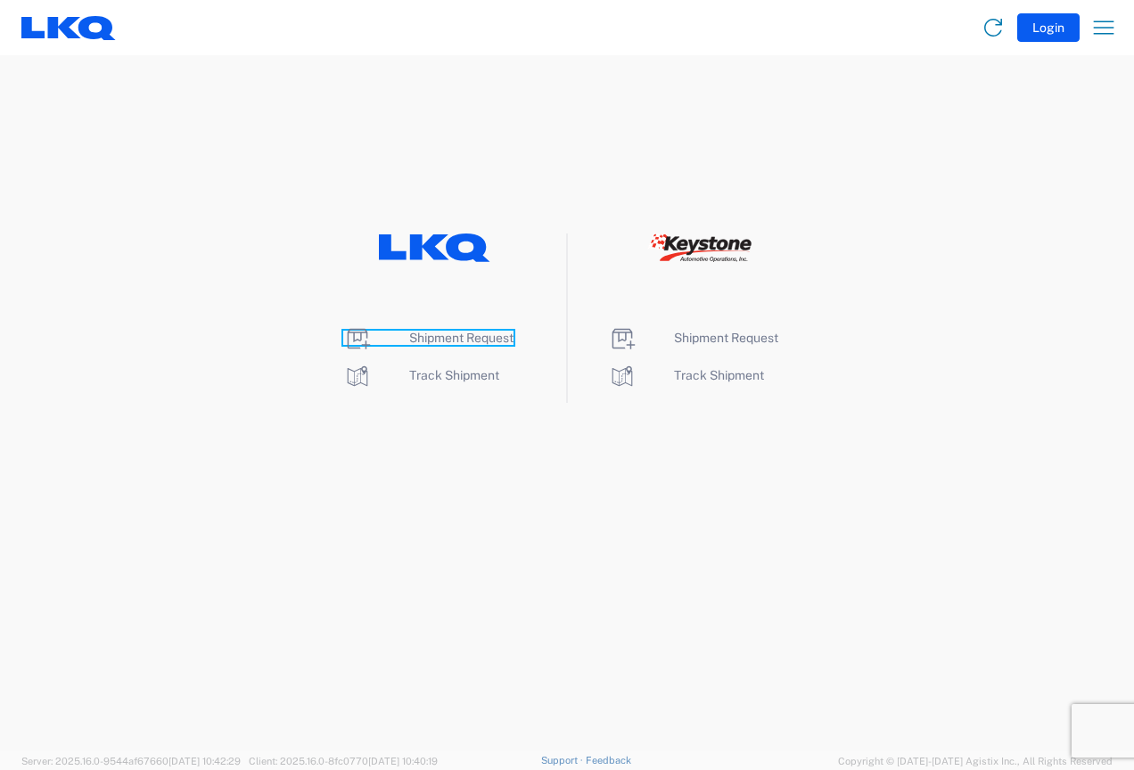
click at [454, 341] on span "Shipment Request" at bounding box center [461, 338] width 104 height 14
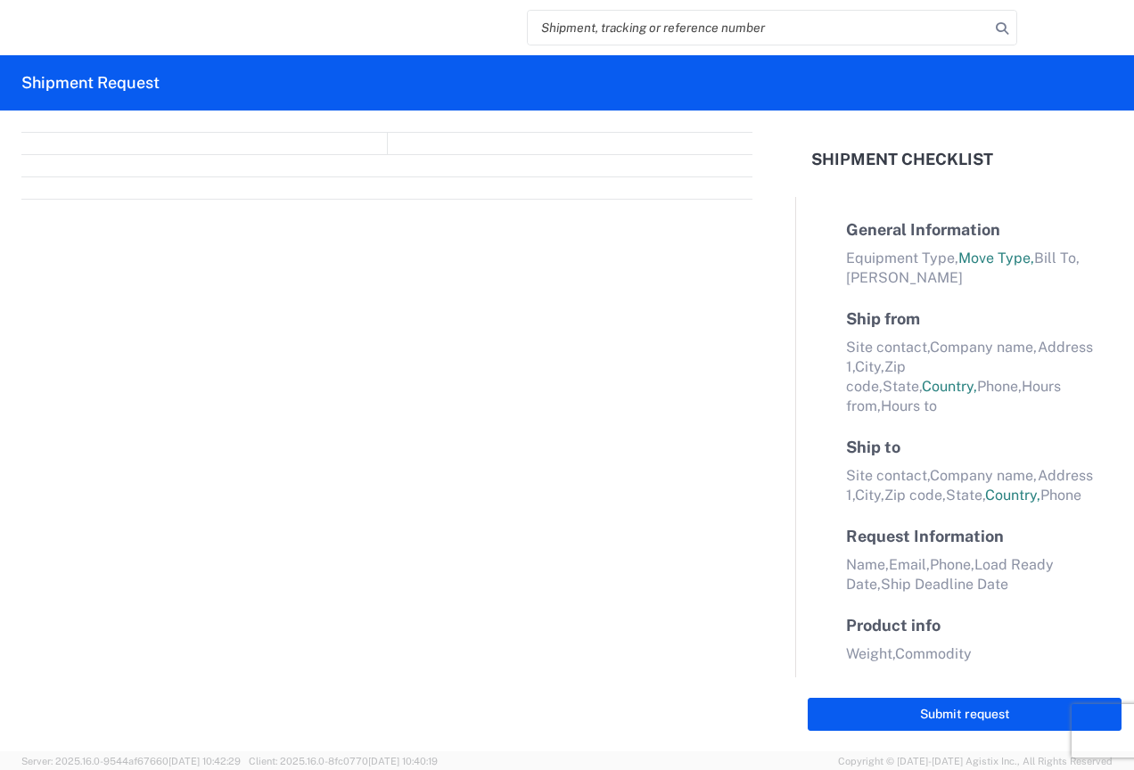
select select "FULL"
select select "LBS"
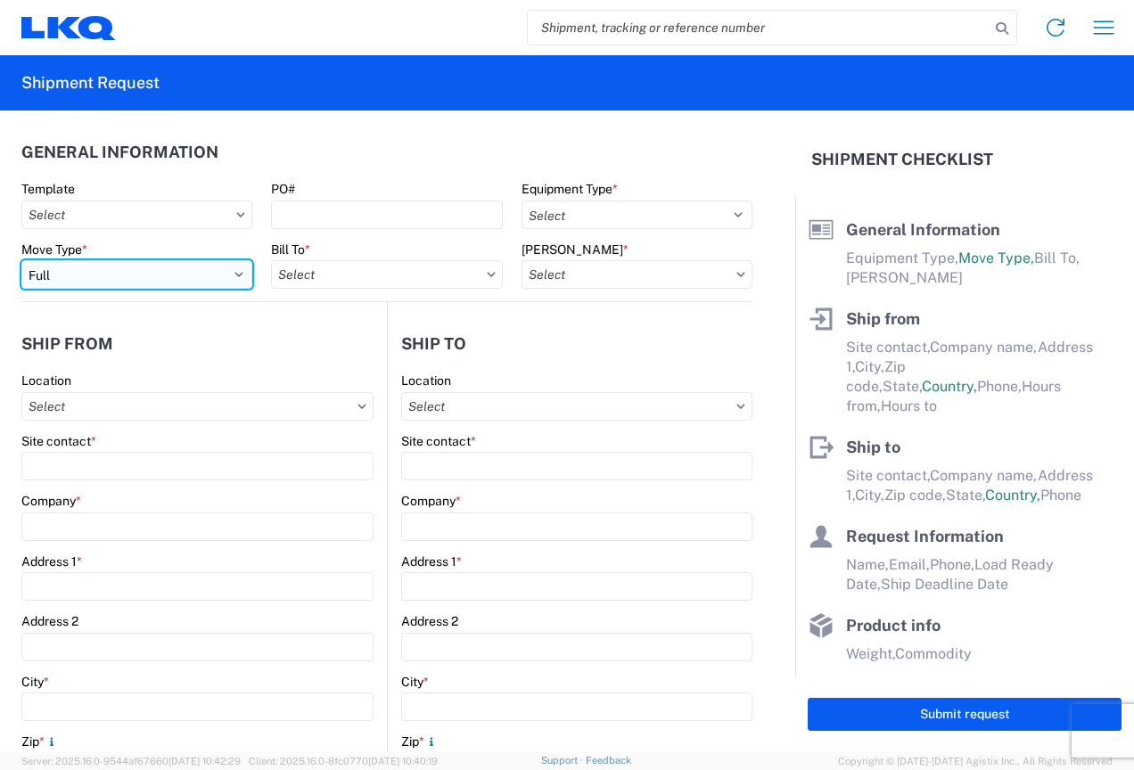
click at [235, 288] on select "Select Full Partial TL" at bounding box center [136, 274] width 231 height 29
select select "PARTIAL_TL"
click at [21, 260] on select "Select Full Partial TL" at bounding box center [136, 274] width 231 height 29
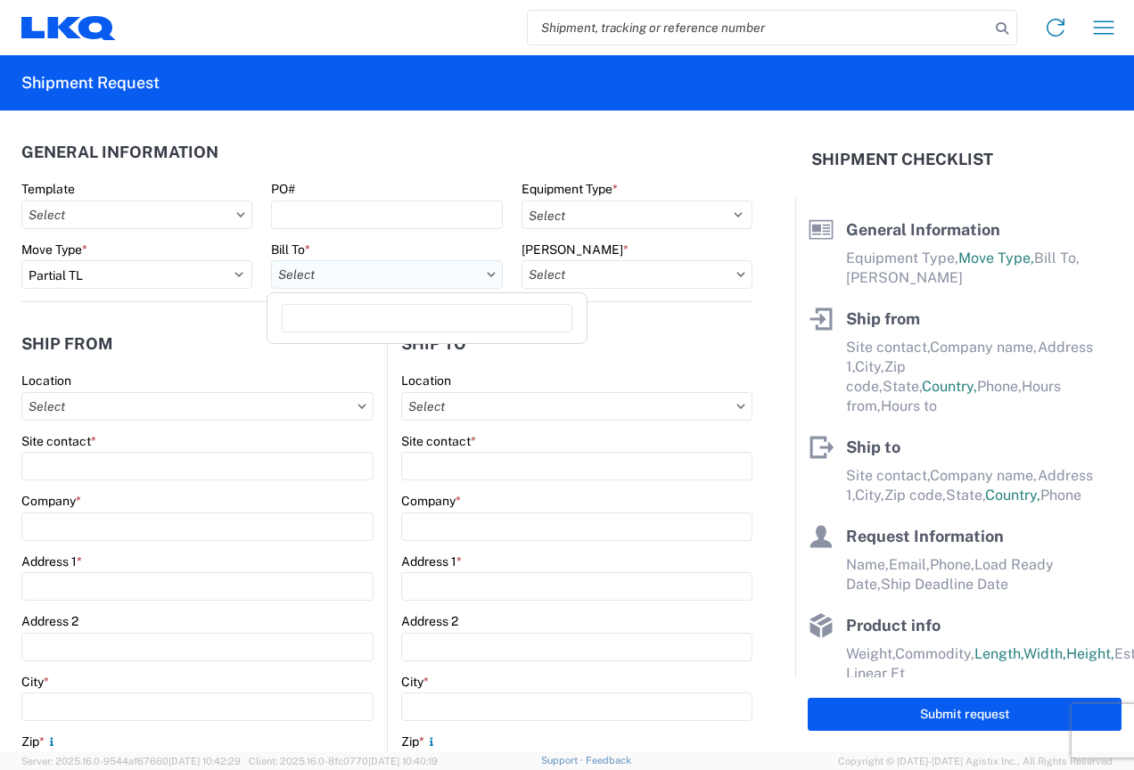
click at [353, 278] on input "Bill To *" at bounding box center [386, 274] width 231 height 29
type input "3370"
click at [348, 360] on div "3370 - [GEOGRAPHIC_DATA]" at bounding box center [427, 354] width 312 height 29
type input "3370 - [GEOGRAPHIC_DATA]"
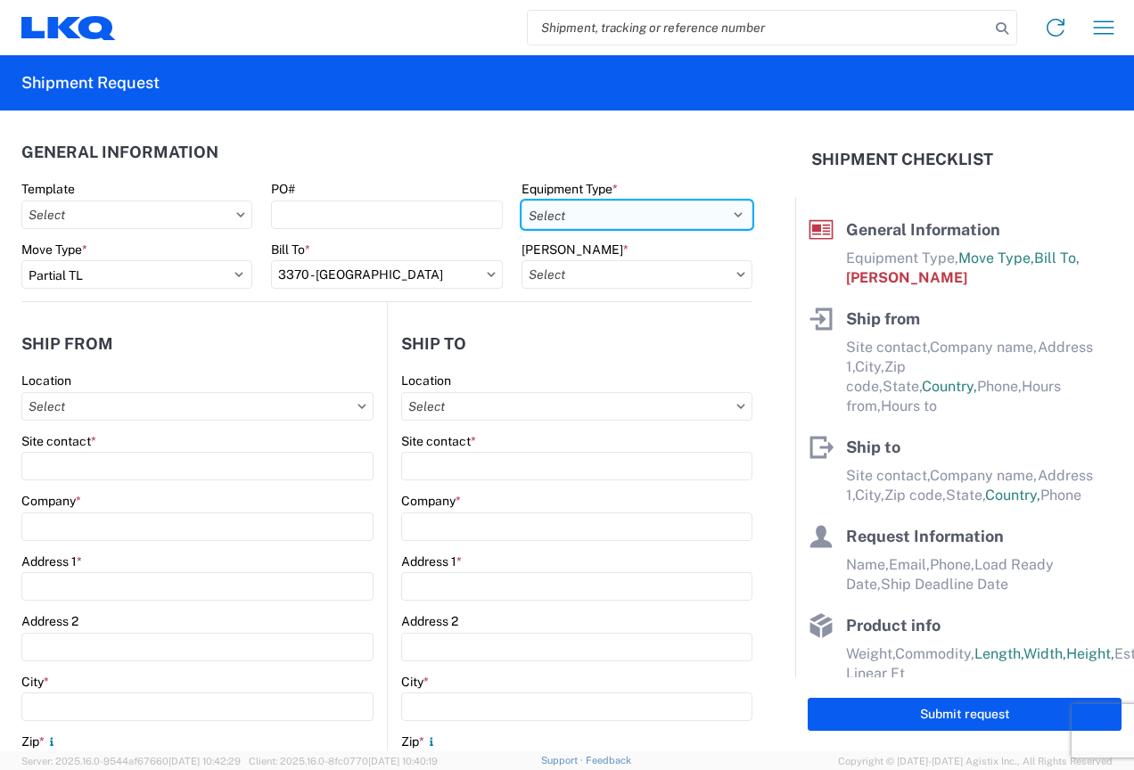
click at [645, 221] on select "Select 53’ Dry Van Flatbed Dropdeck (van) Lowboy (flatbed) Rail" at bounding box center [637, 215] width 231 height 29
click at [522, 201] on select "Select 53’ Dry Van Flatbed Dropdeck (van) Lowboy (flatbed) Rail" at bounding box center [637, 215] width 231 height 29
click at [641, 219] on select "Select 53’ Dry Van Flatbed Dropdeck (van) Lowboy (flatbed) Rail" at bounding box center [637, 215] width 231 height 29
select select "STDV"
click at [522, 201] on select "Select 53’ Dry Van Flatbed Dropdeck (van) Lowboy (flatbed) Rail" at bounding box center [637, 215] width 231 height 29
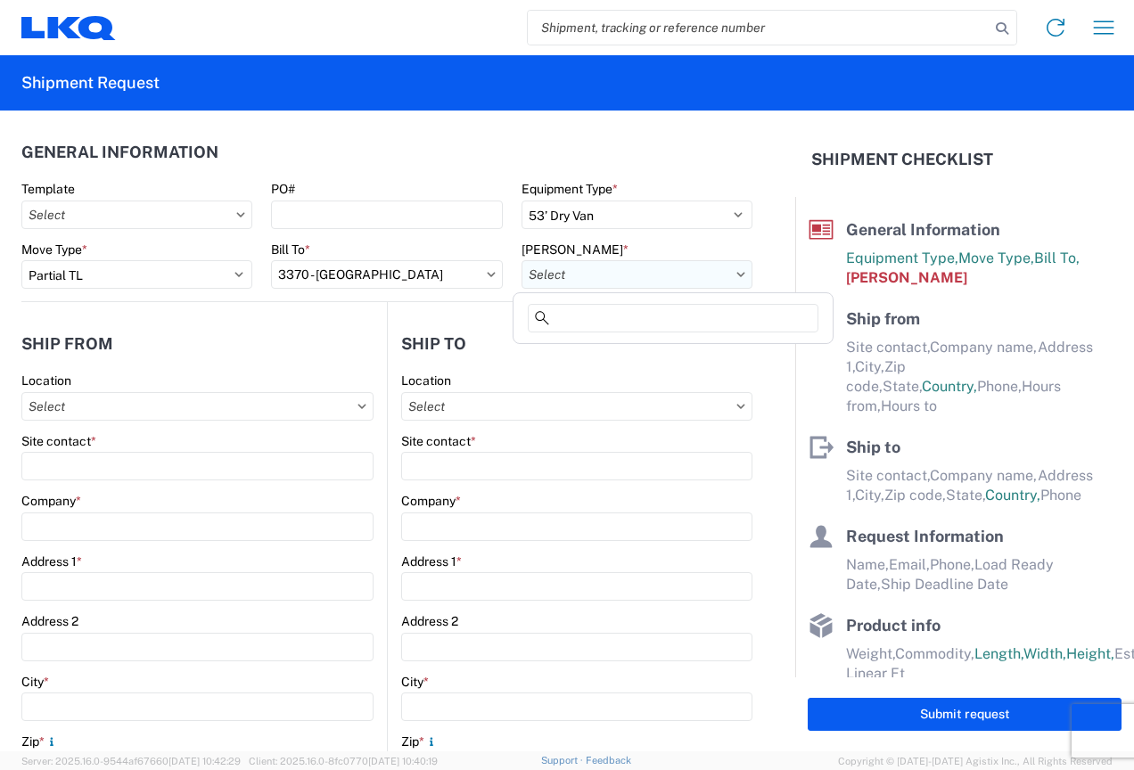
click at [610, 279] on input "[PERSON_NAME] *" at bounding box center [637, 274] width 231 height 29
click at [622, 379] on div "3370-6300-66000-0000 - 3370 Freight Out" at bounding box center [673, 382] width 312 height 29
type input "3370-6300-66000-0000 - 3370 Freight Out"
click at [148, 416] on input "Location" at bounding box center [197, 406] width 352 height 29
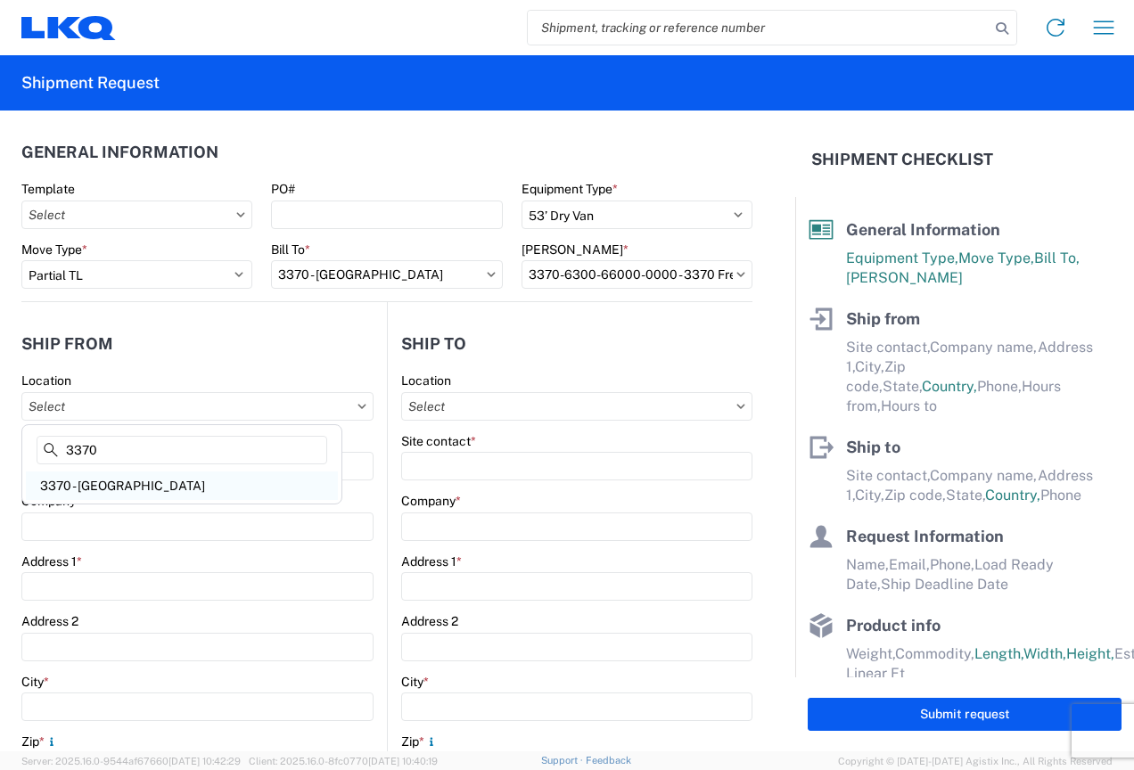
type input "3370"
click at [117, 482] on div "3370 - [GEOGRAPHIC_DATA]" at bounding box center [182, 486] width 312 height 29
type input "3370 - [GEOGRAPHIC_DATA]"
type input "FinishMaster [GEOGRAPHIC_DATA]"
type input "[STREET_ADDRESS]"
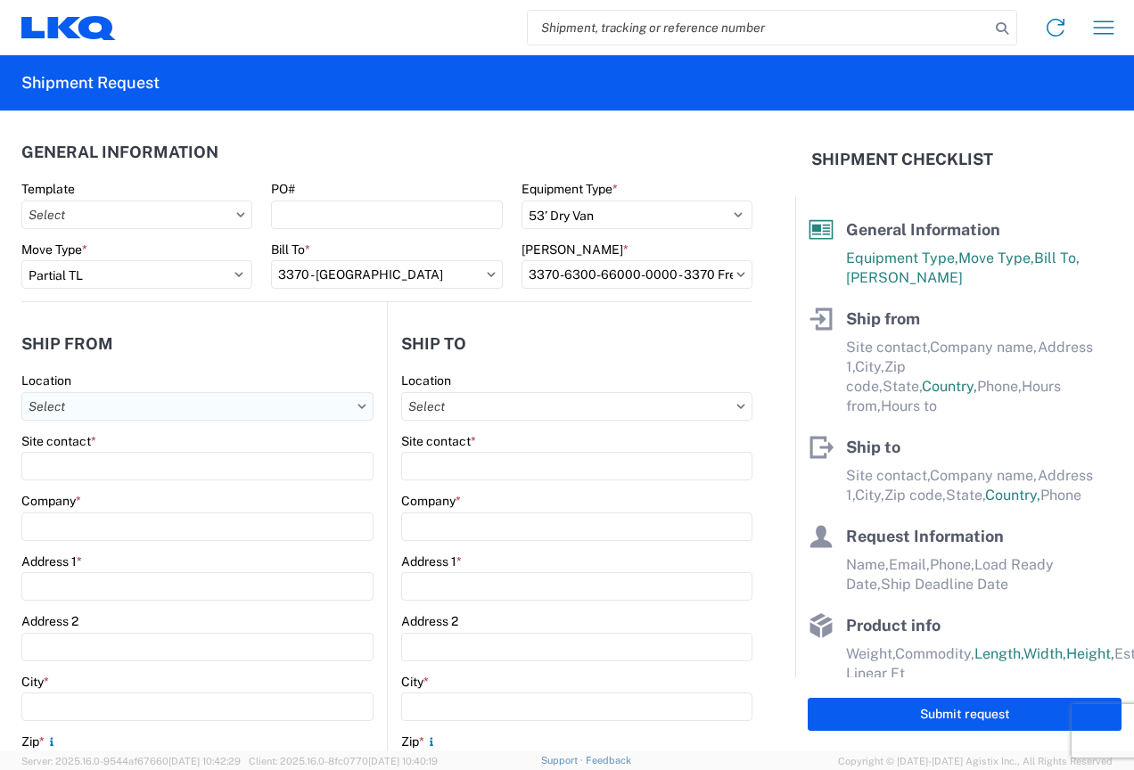
type input "[GEOGRAPHIC_DATA]"
type input "49512"
select select "MI"
select select "US"
type input "[PHONE_NUMBER]"
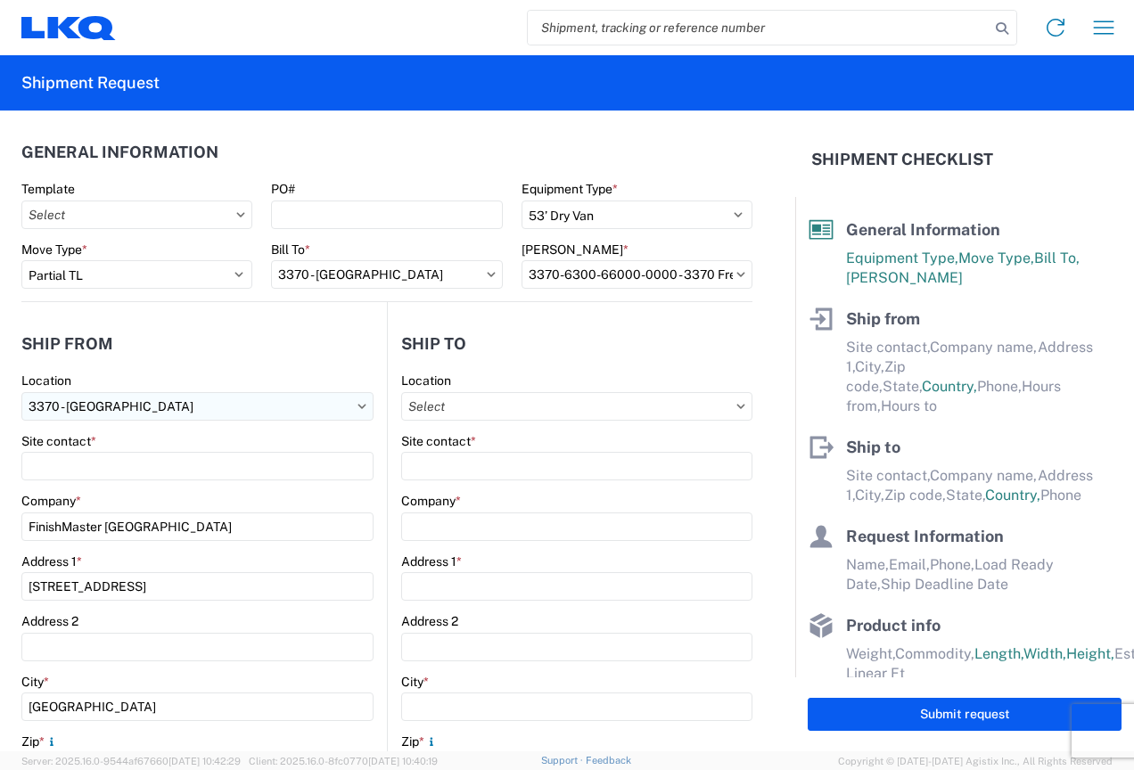
type input "08:00"
type input "02:00"
click at [520, 401] on input "Location" at bounding box center [576, 406] width 351 height 29
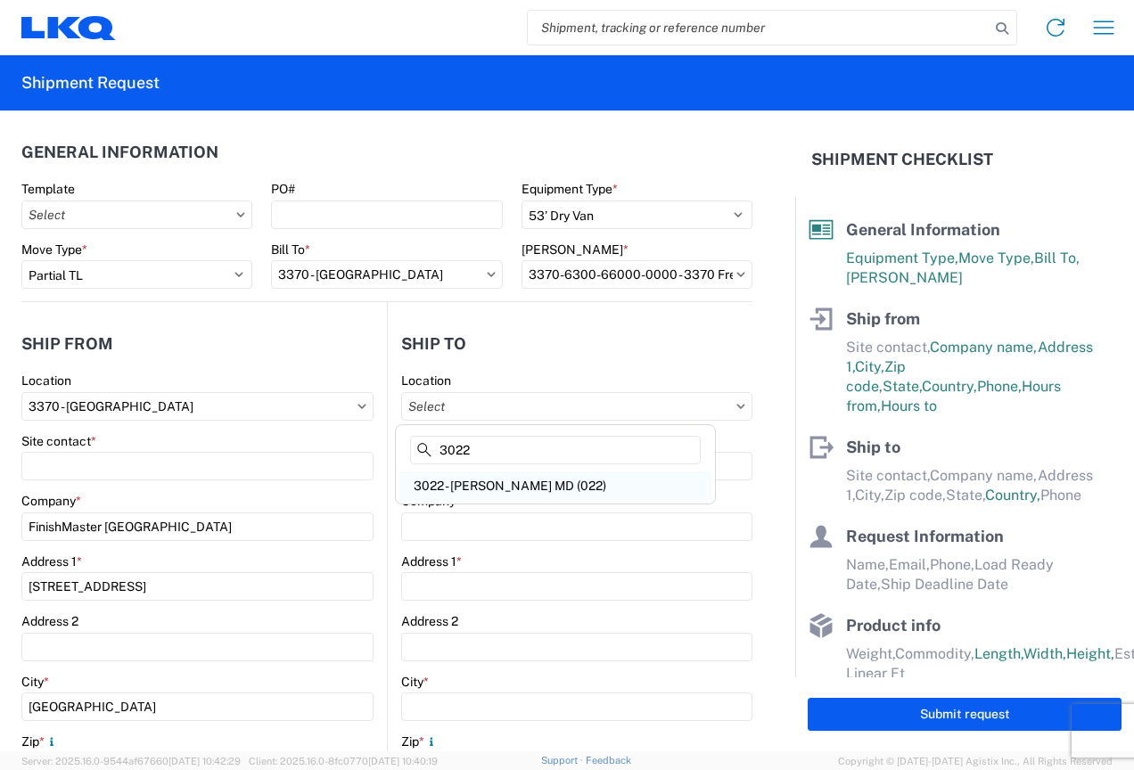
type input "3022"
click at [492, 481] on div "3022 - [PERSON_NAME] MD (022)" at bounding box center [555, 486] width 312 height 29
type input "3022 - [PERSON_NAME] MD (022)"
type input "LKQ Corporation"
type input "[STREET_ADDRESS]"
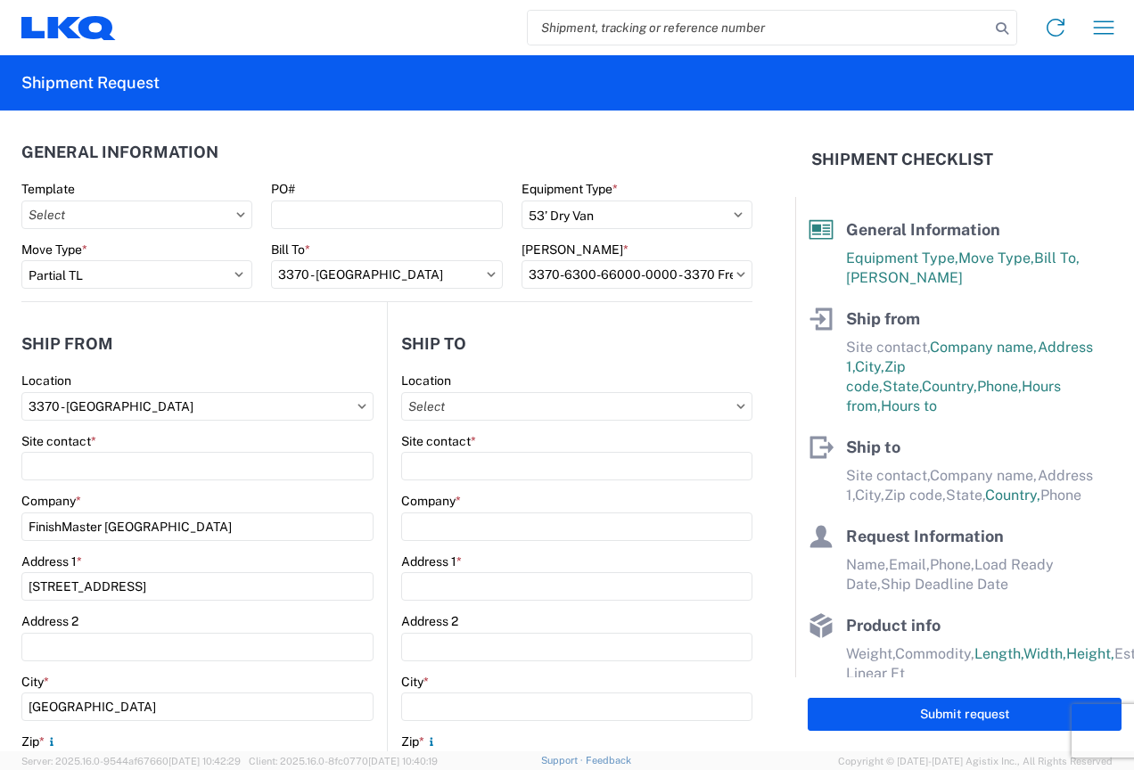
type input "Halethorpe"
type input "21227"
select select "US"
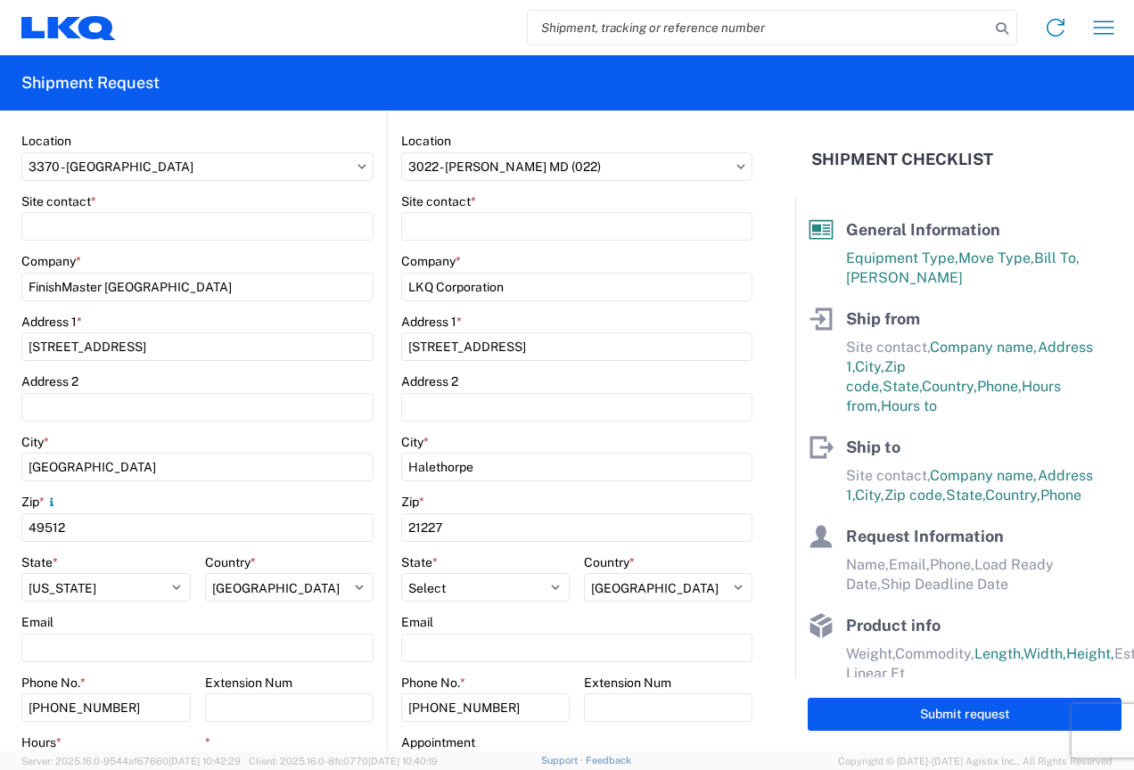
scroll to position [267, 0]
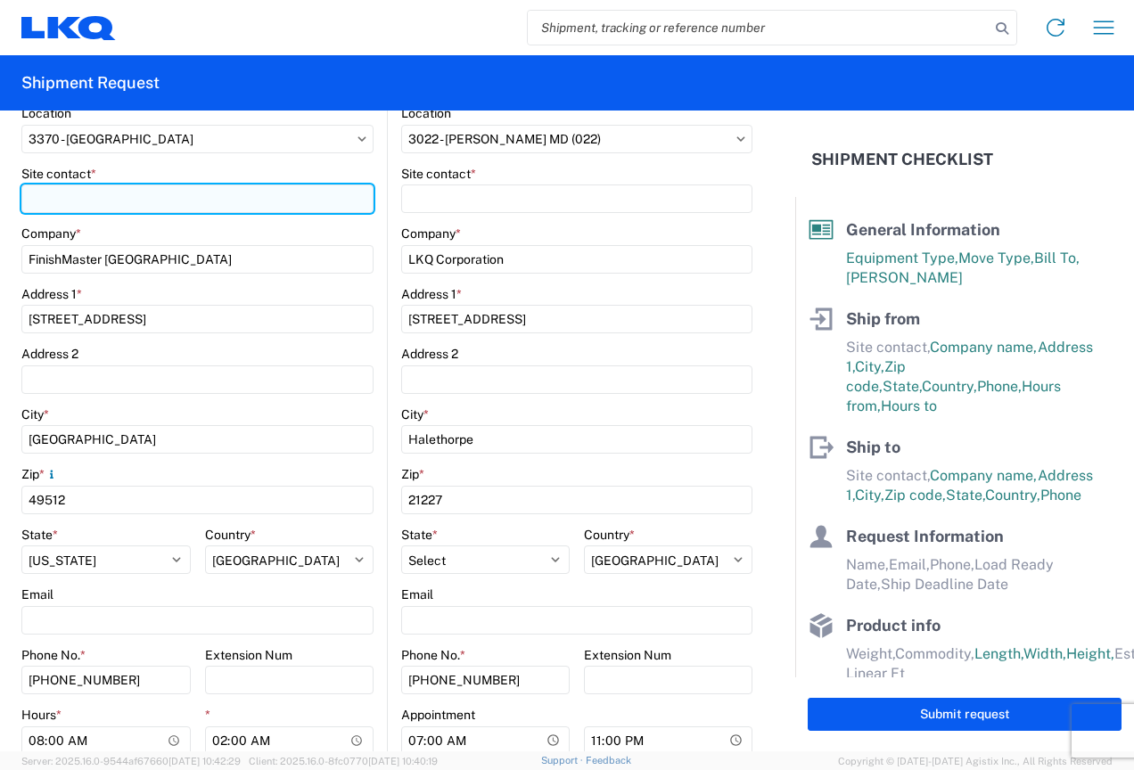
click at [115, 185] on input "Site contact *" at bounding box center [197, 199] width 352 height 29
type input "[PERSON_NAME]"
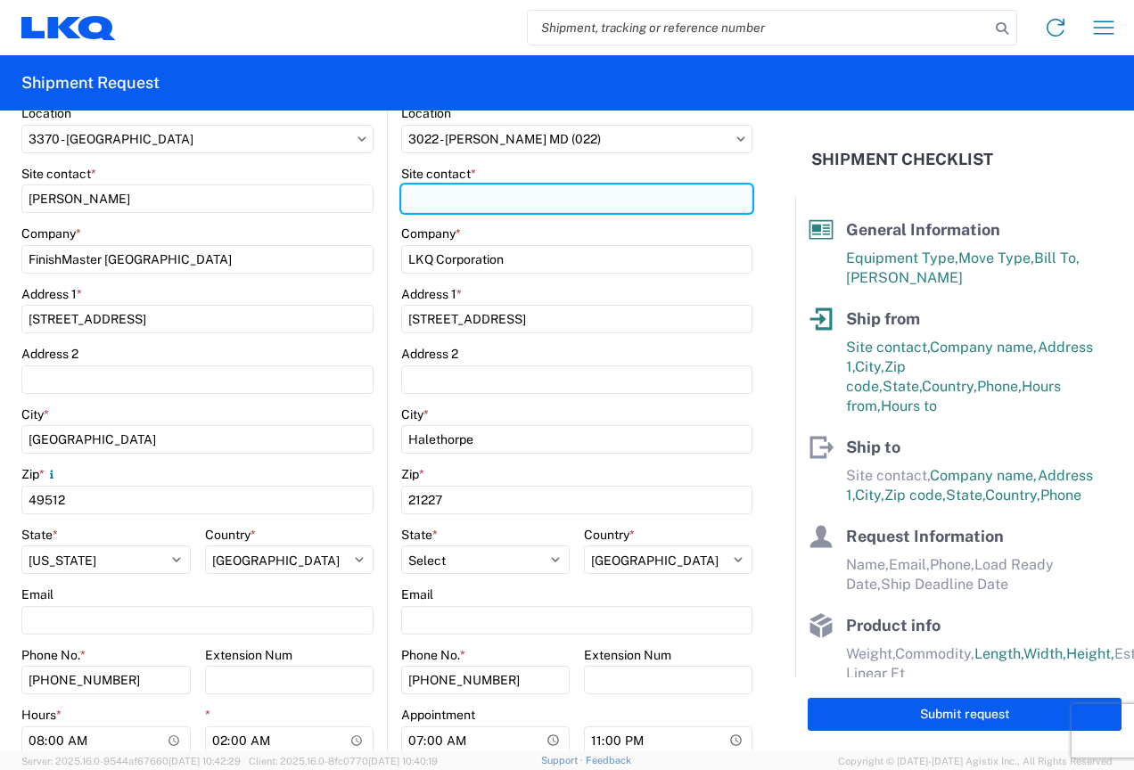
click at [470, 205] on input "Site contact *" at bounding box center [576, 199] width 351 height 29
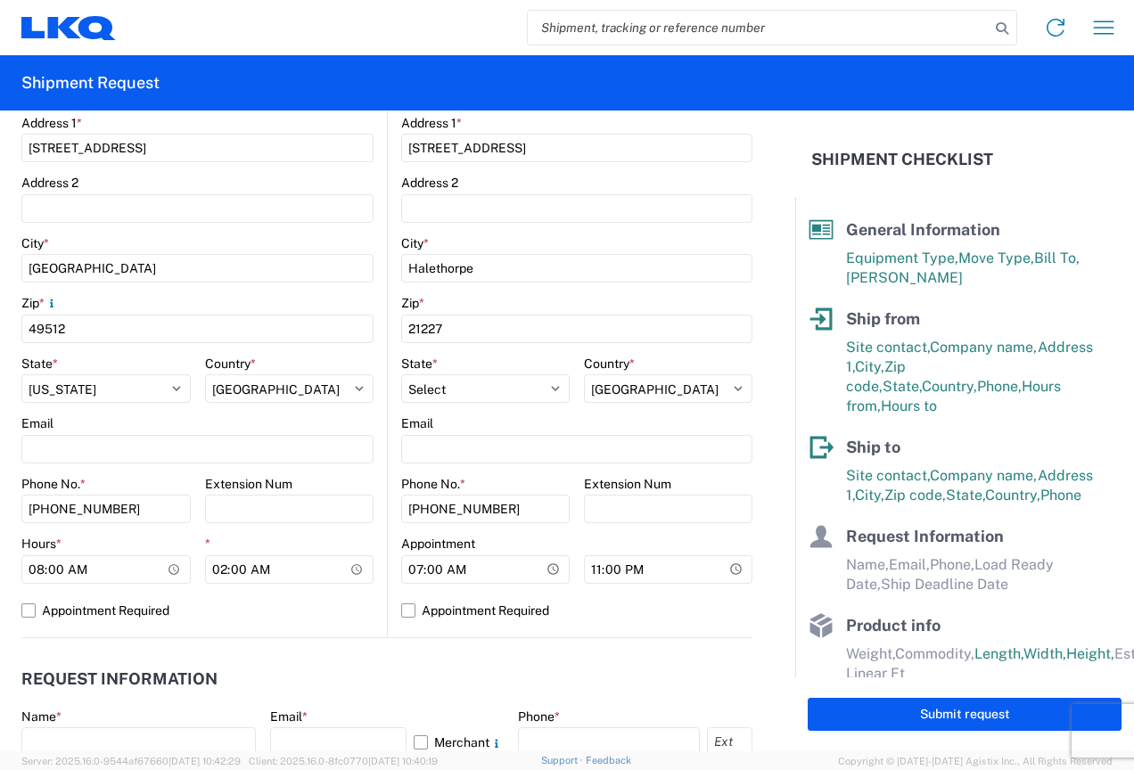
scroll to position [446, 0]
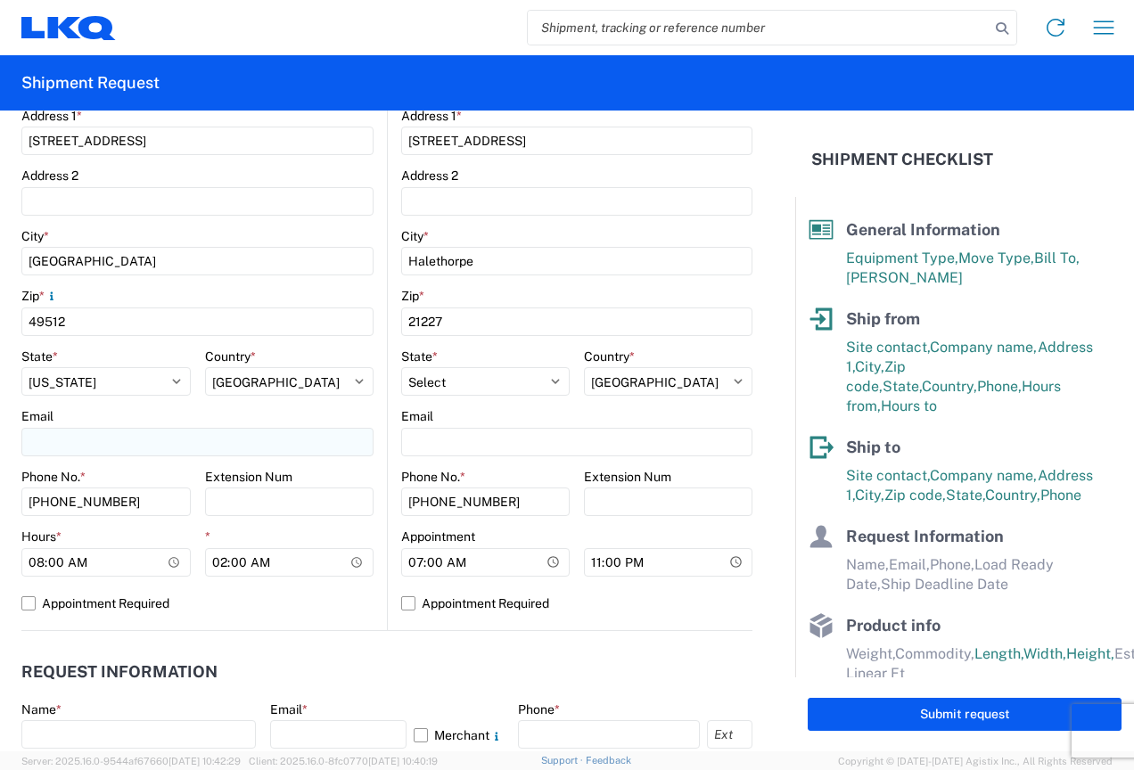
type input "On Site Manager"
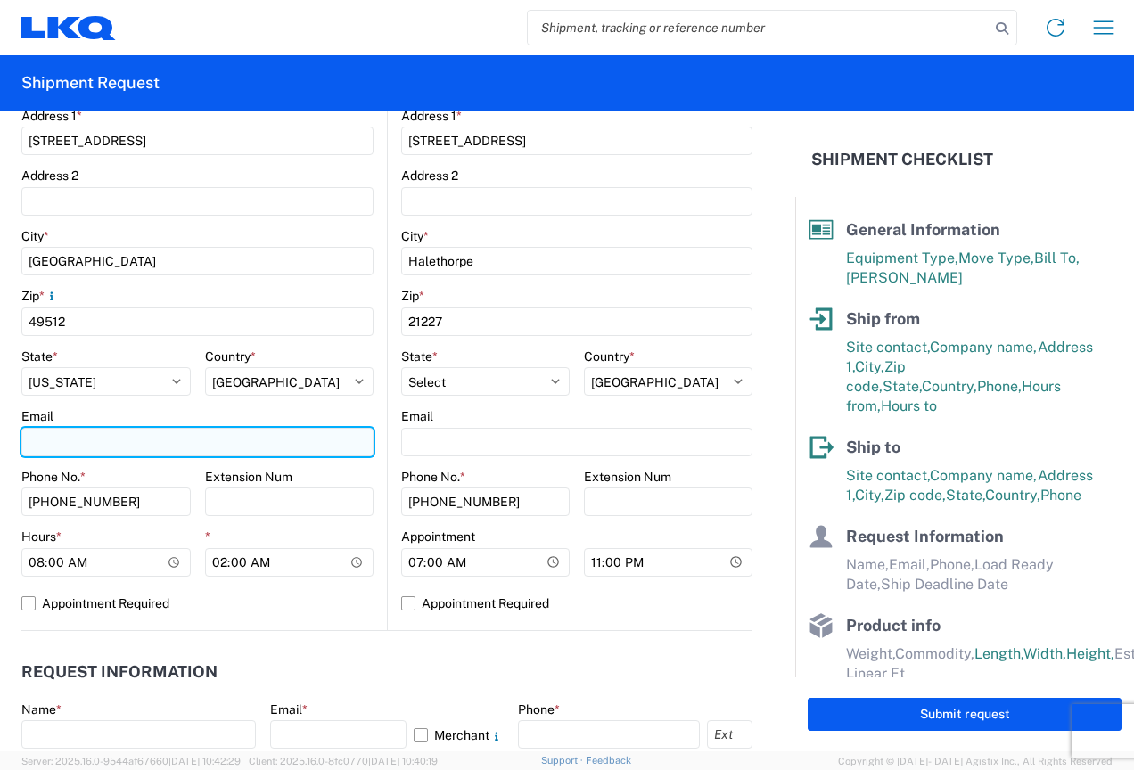
click at [119, 437] on input "Email" at bounding box center [197, 442] width 352 height 29
type input "[EMAIL_ADDRESS][DOMAIN_NAME]"
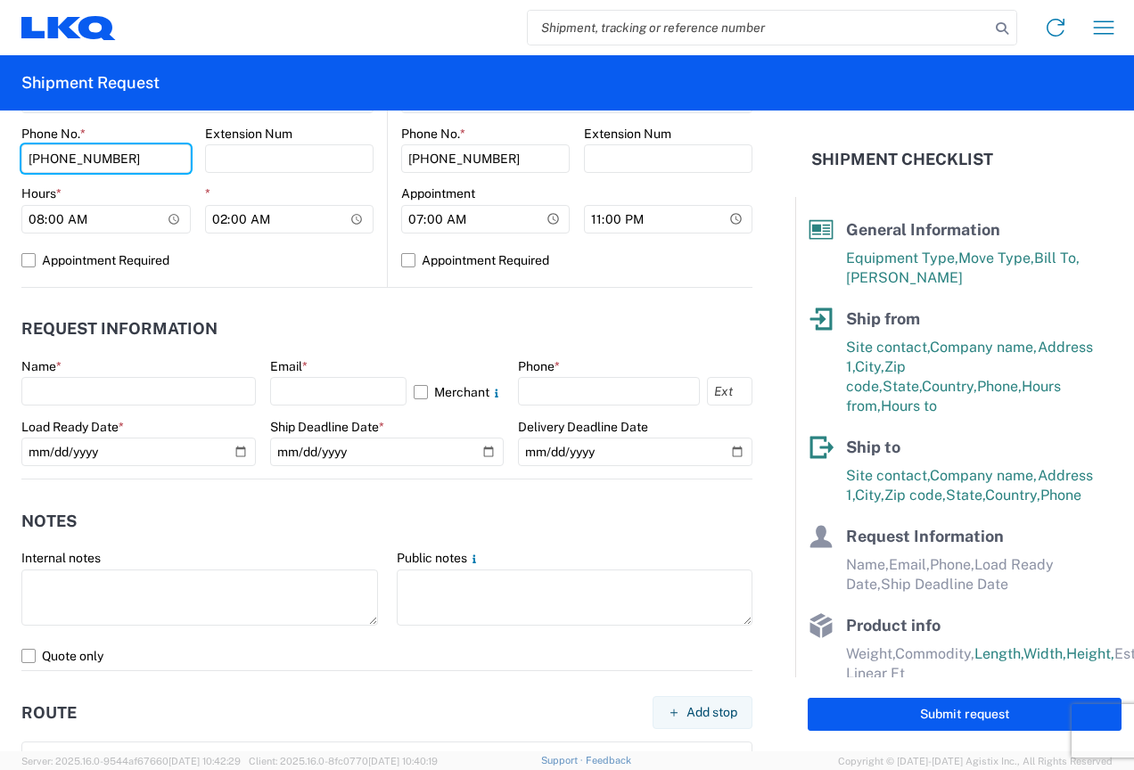
scroll to position [802, 0]
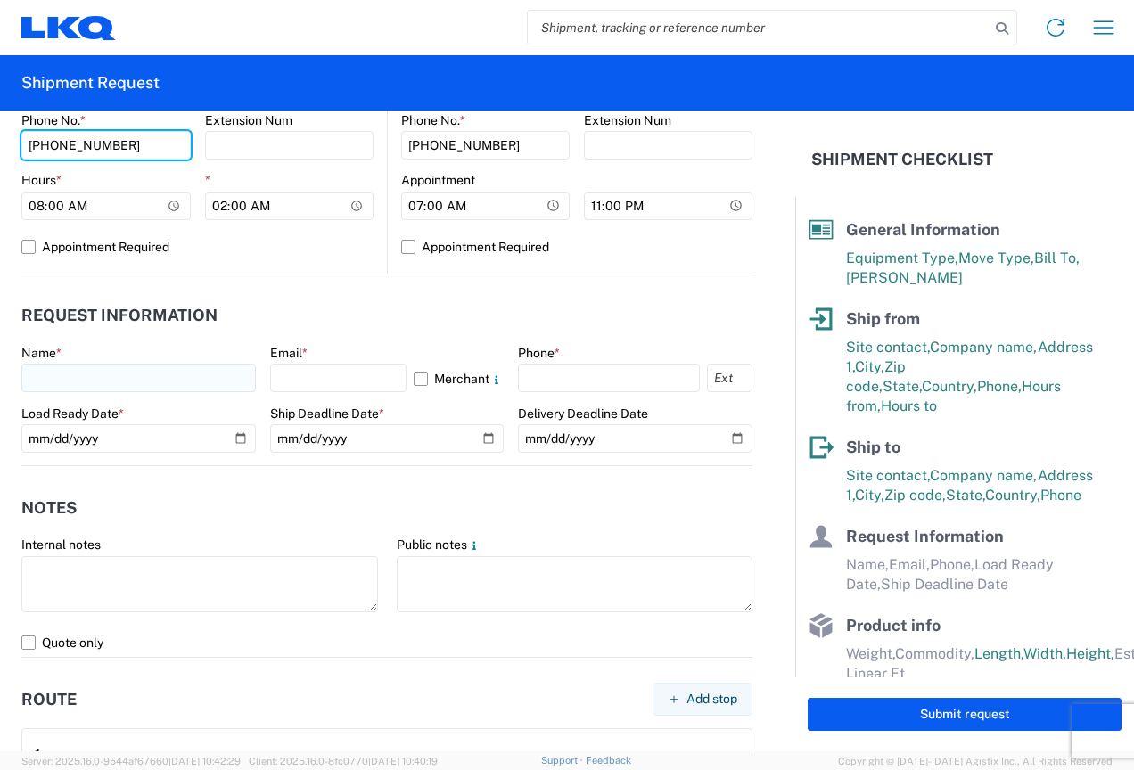
type input "[PHONE_NUMBER]"
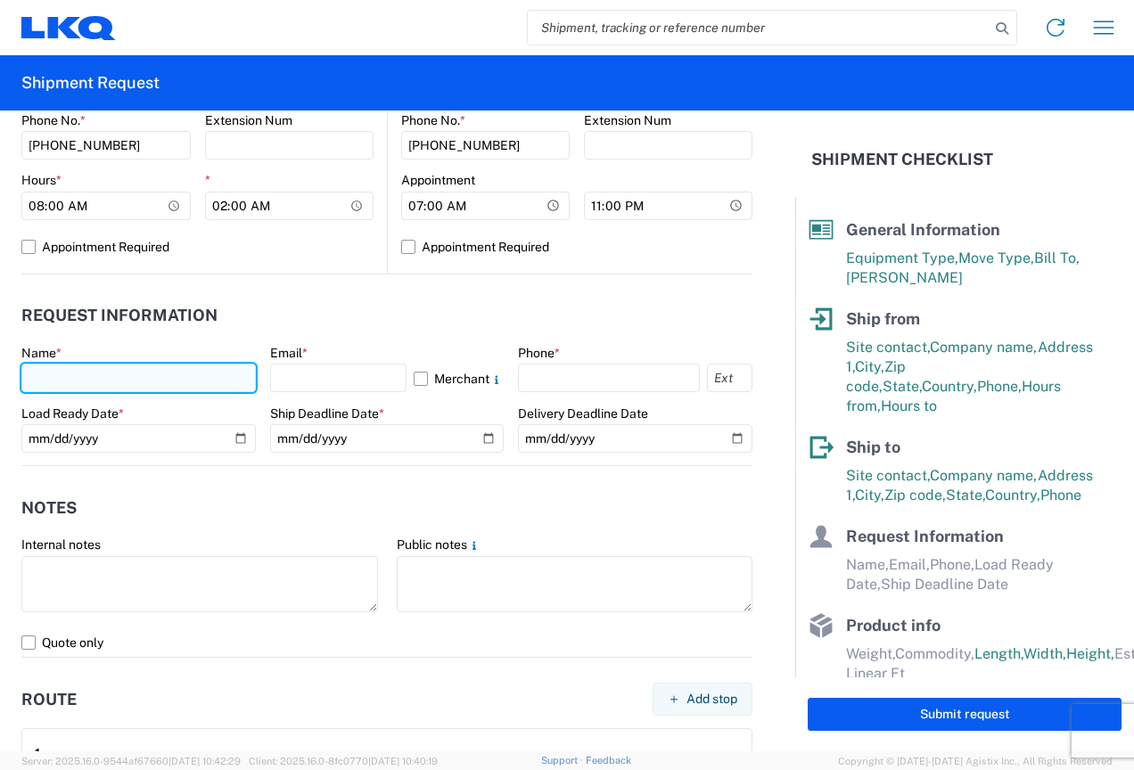
click at [57, 376] on input "text" at bounding box center [138, 378] width 235 height 29
type input "[PERSON_NAME]"
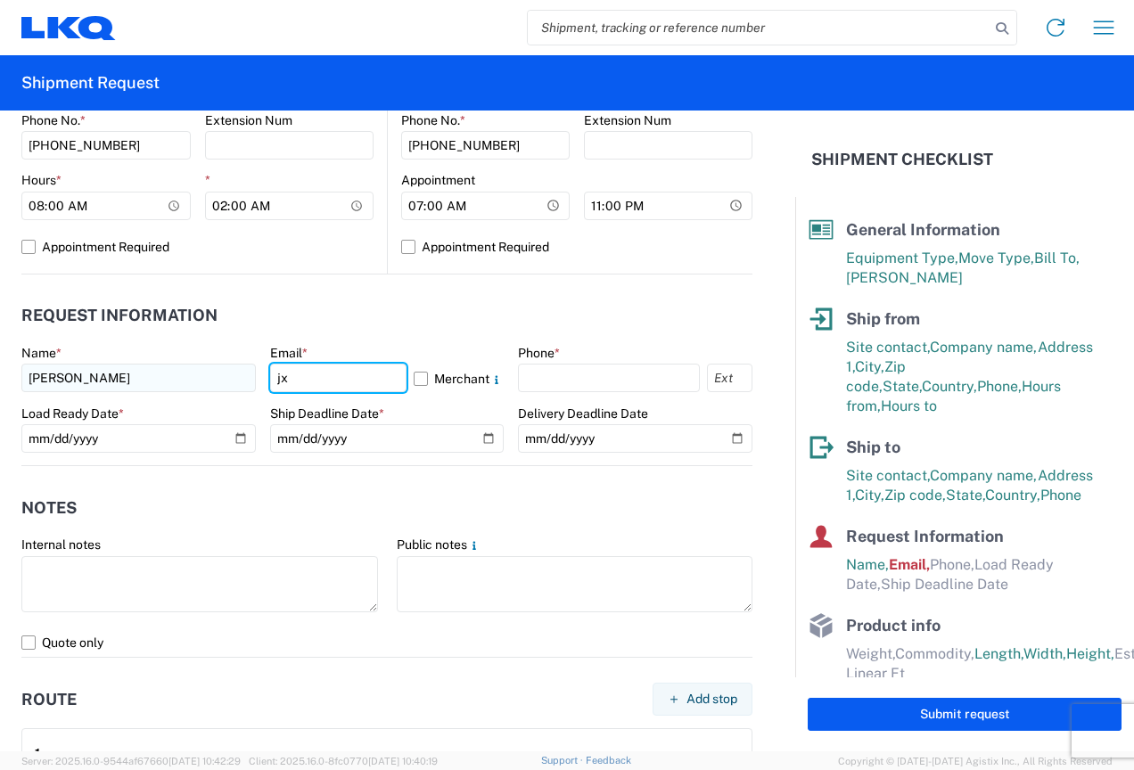
type input "[EMAIL_ADDRESS][DOMAIN_NAME]"
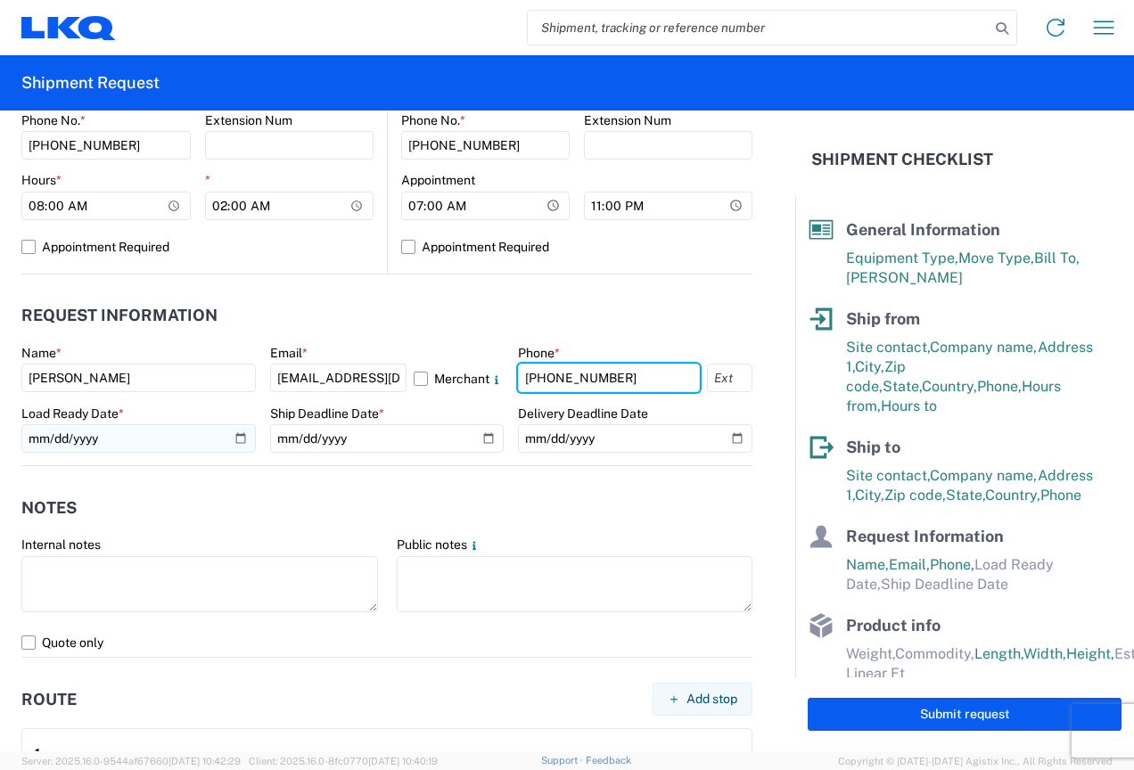
type input "[PHONE_NUMBER]"
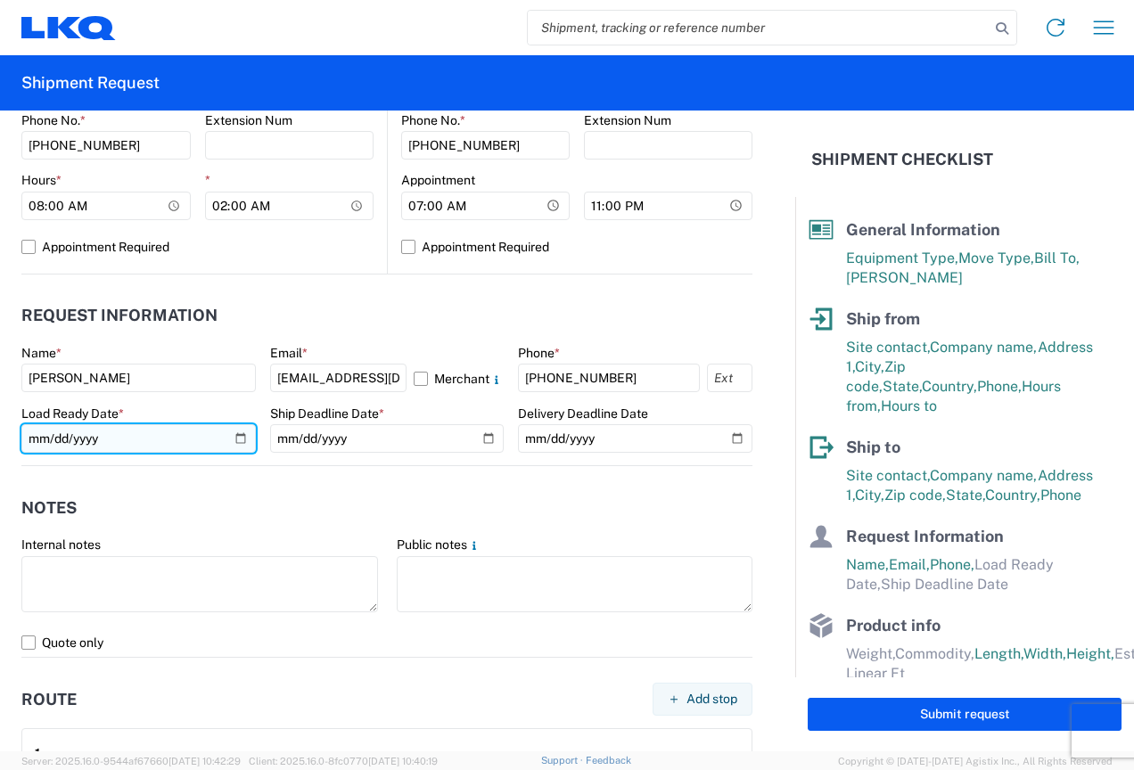
click at [240, 441] on input "date" at bounding box center [138, 438] width 235 height 29
type input "[DATE]"
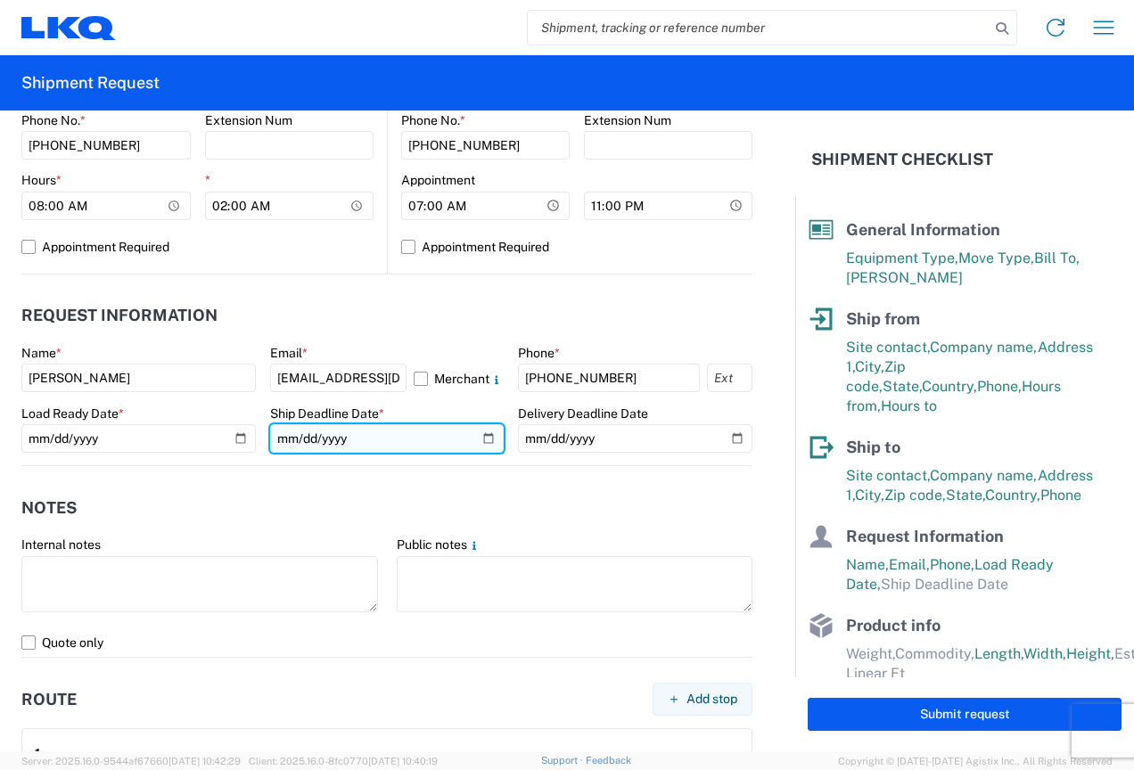
click at [486, 443] on input "date" at bounding box center [387, 438] width 235 height 29
type input "[DATE]"
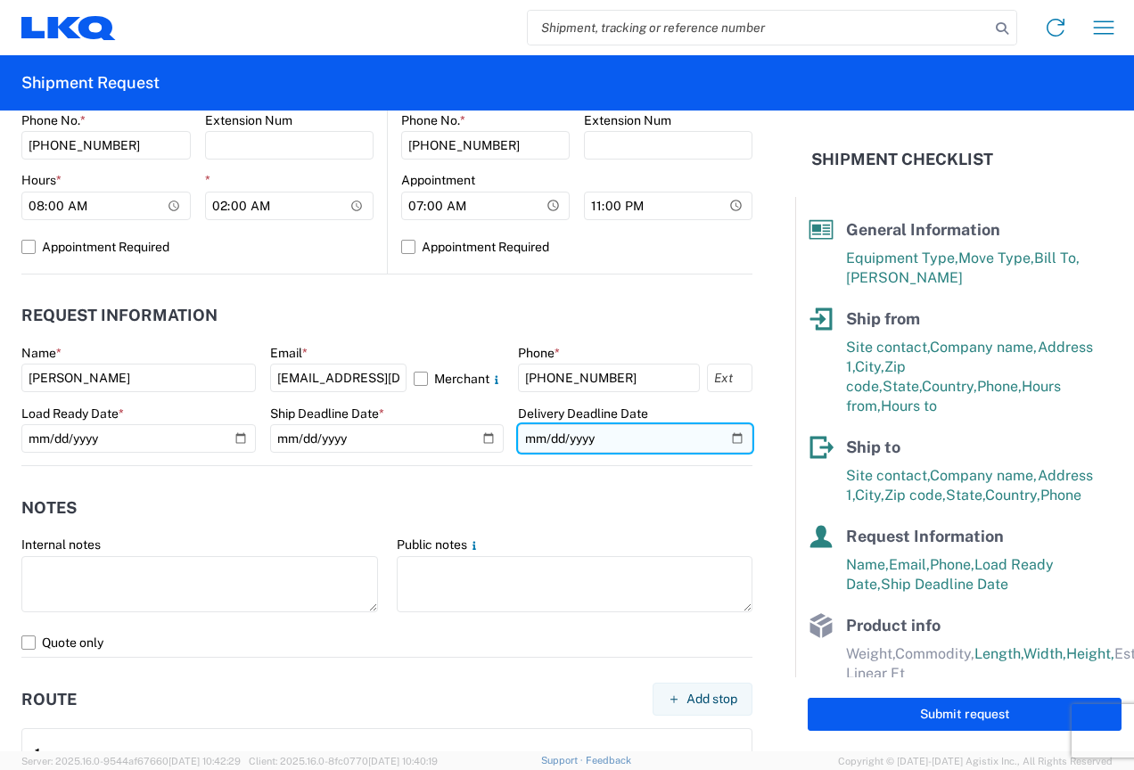
click at [720, 436] on input "date" at bounding box center [635, 438] width 235 height 29
type input "[DATE]"
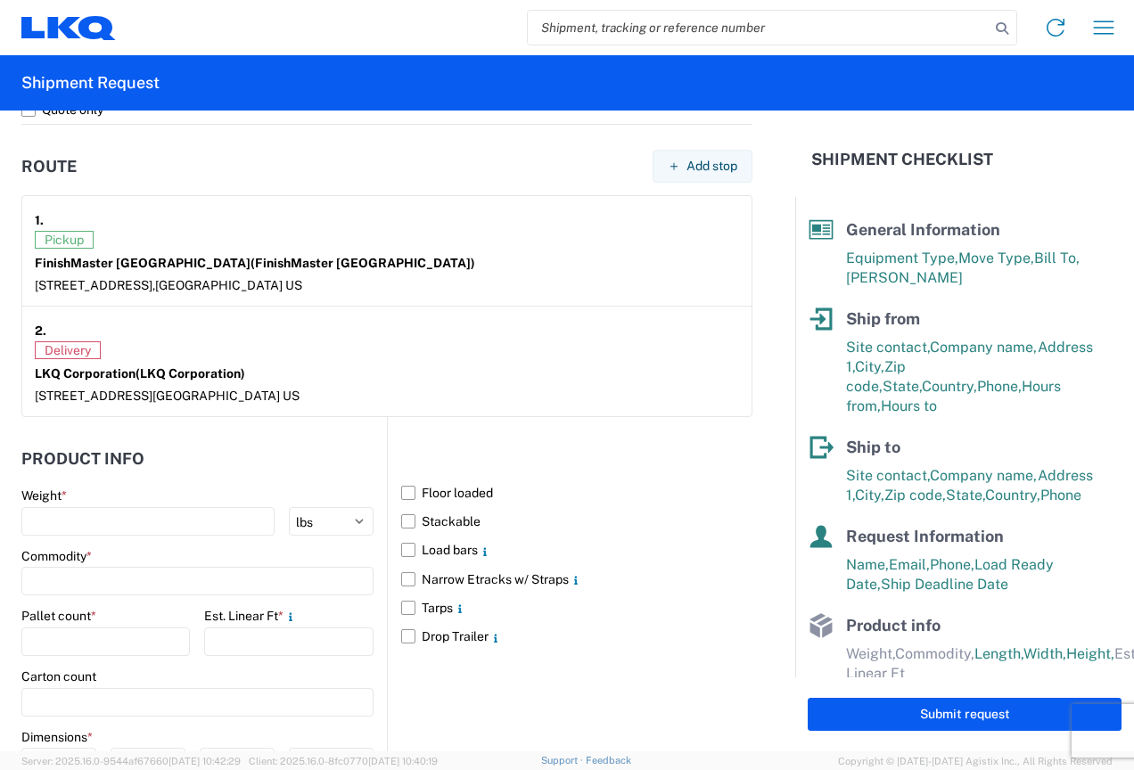
scroll to position [1337, 0]
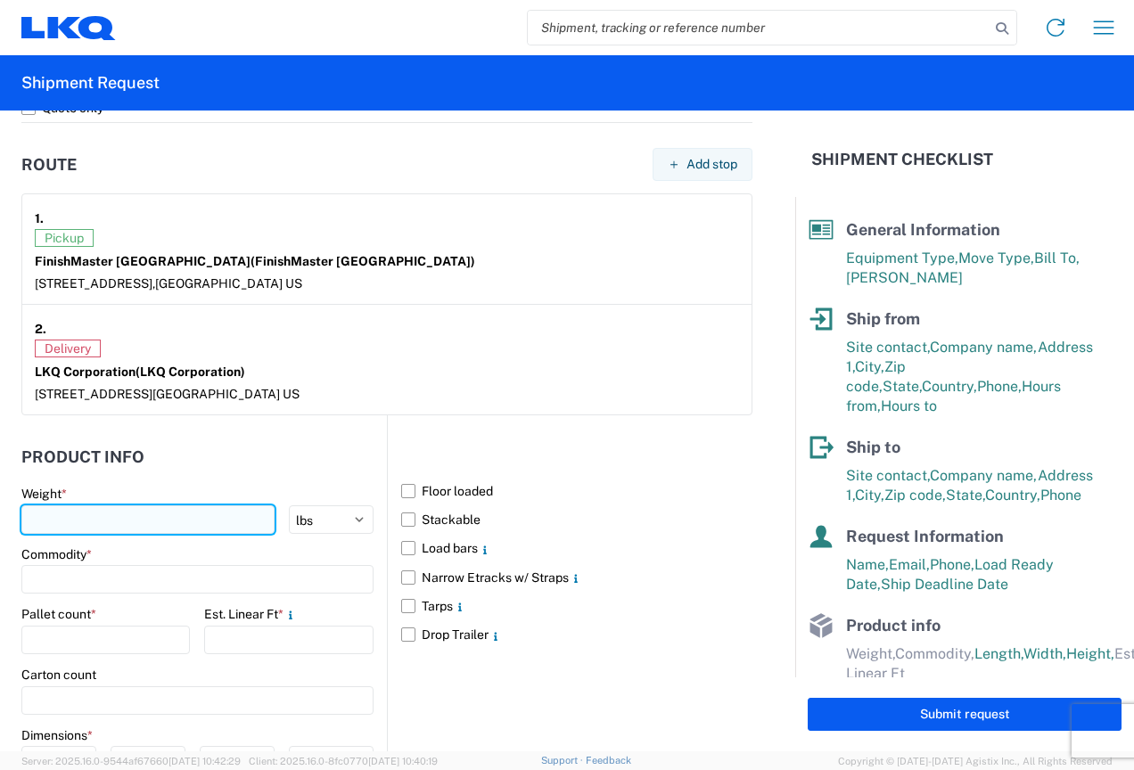
click at [128, 508] on input "number" at bounding box center [147, 520] width 253 height 29
type input "14206"
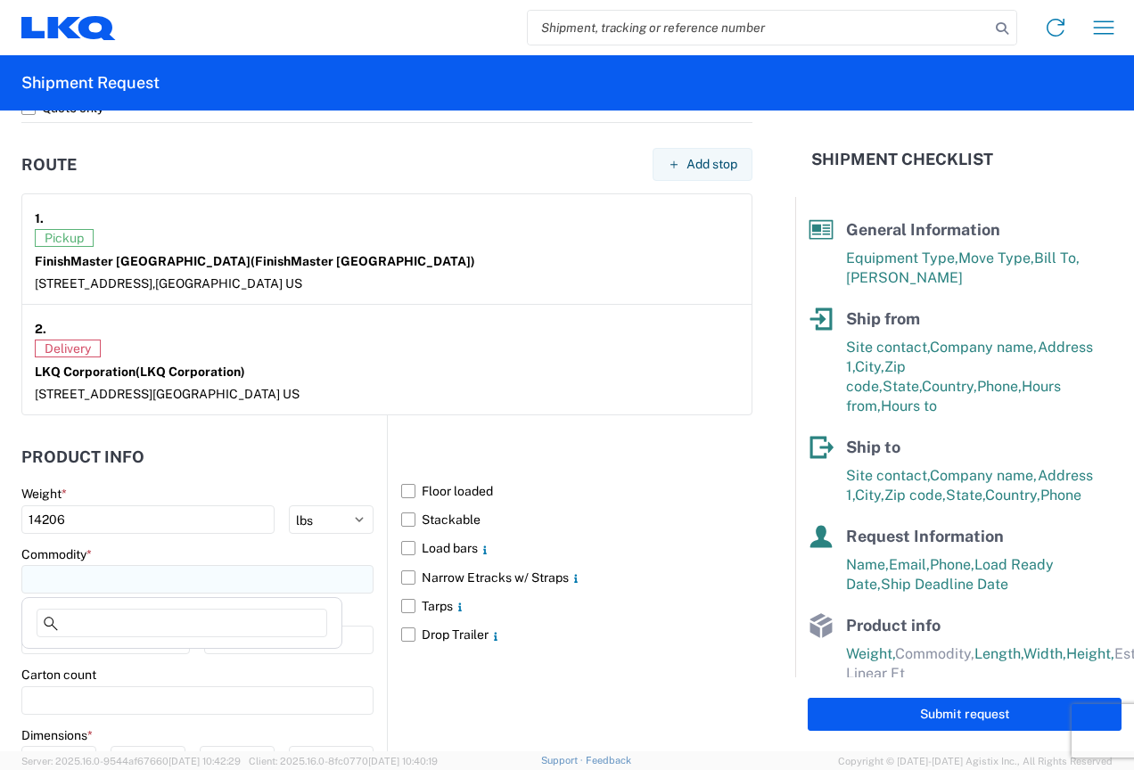
click at [103, 590] on input at bounding box center [197, 579] width 352 height 29
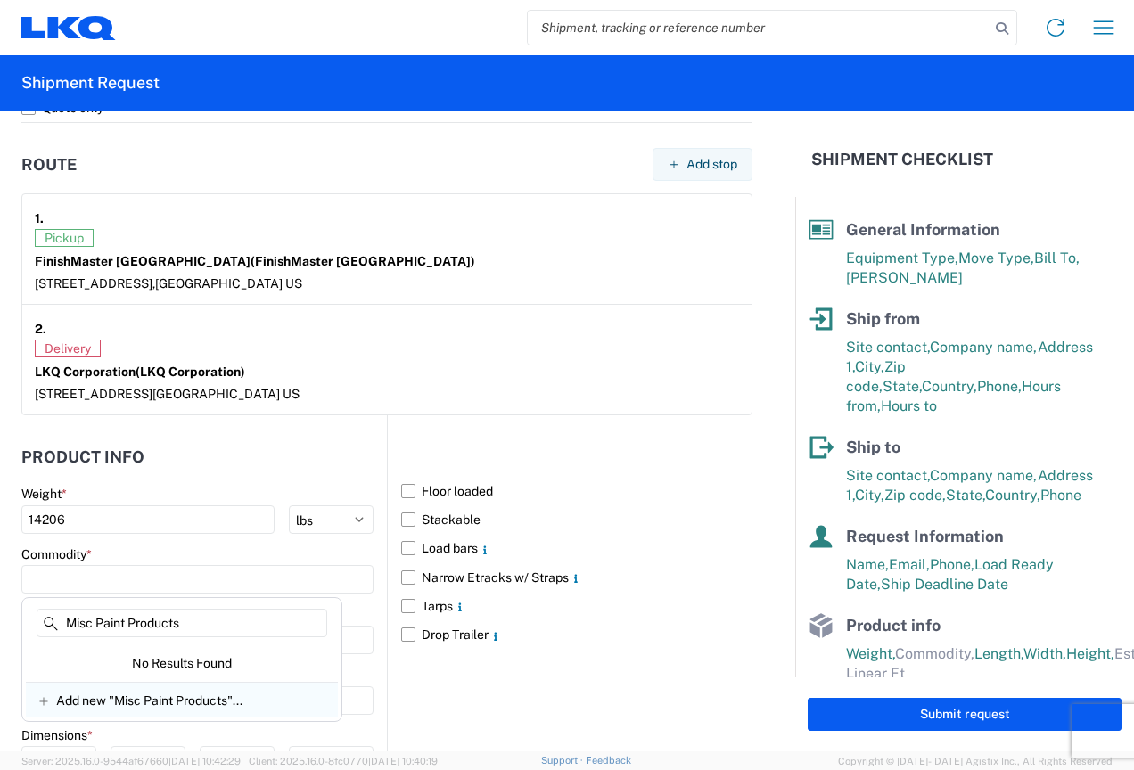
type input "Misc Paint Products"
click at [145, 704] on span "Add new "Misc Paint Products"..." at bounding box center [149, 701] width 186 height 16
type input "Misc Paint Products"
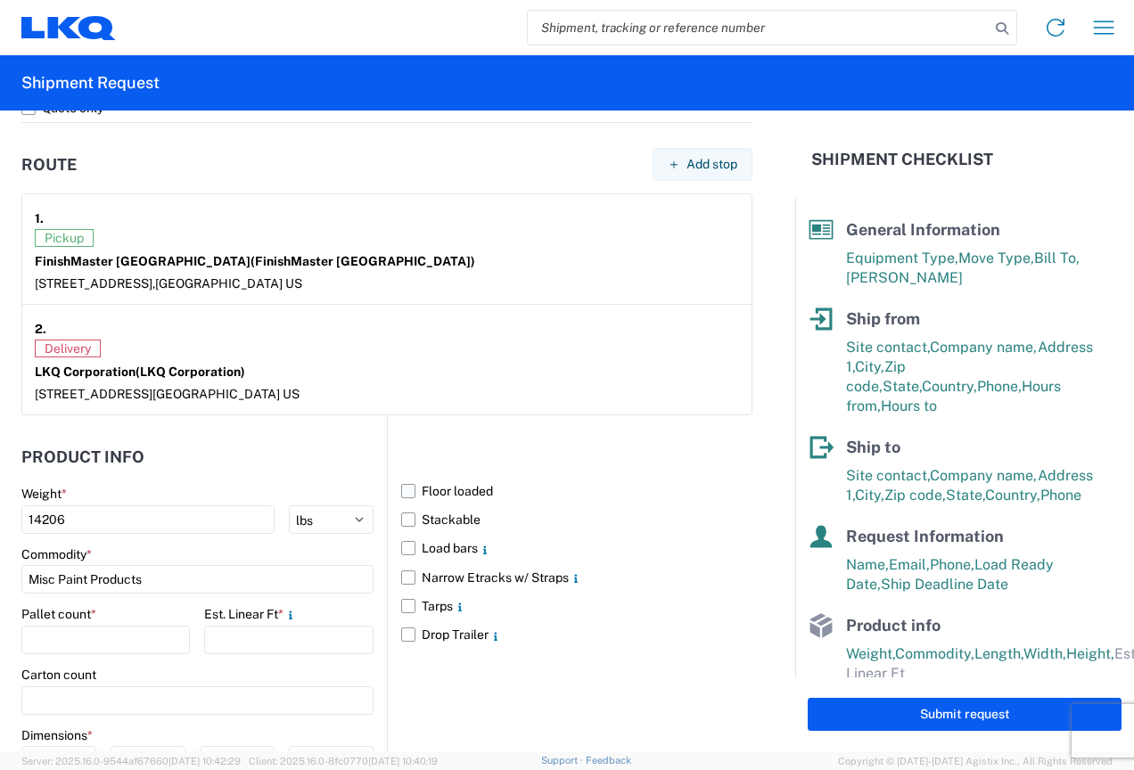
click at [403, 490] on label "Floor loaded" at bounding box center [576, 491] width 351 height 29
click at [0, 0] on input "Floor loaded" at bounding box center [0, 0] width 0 height 0
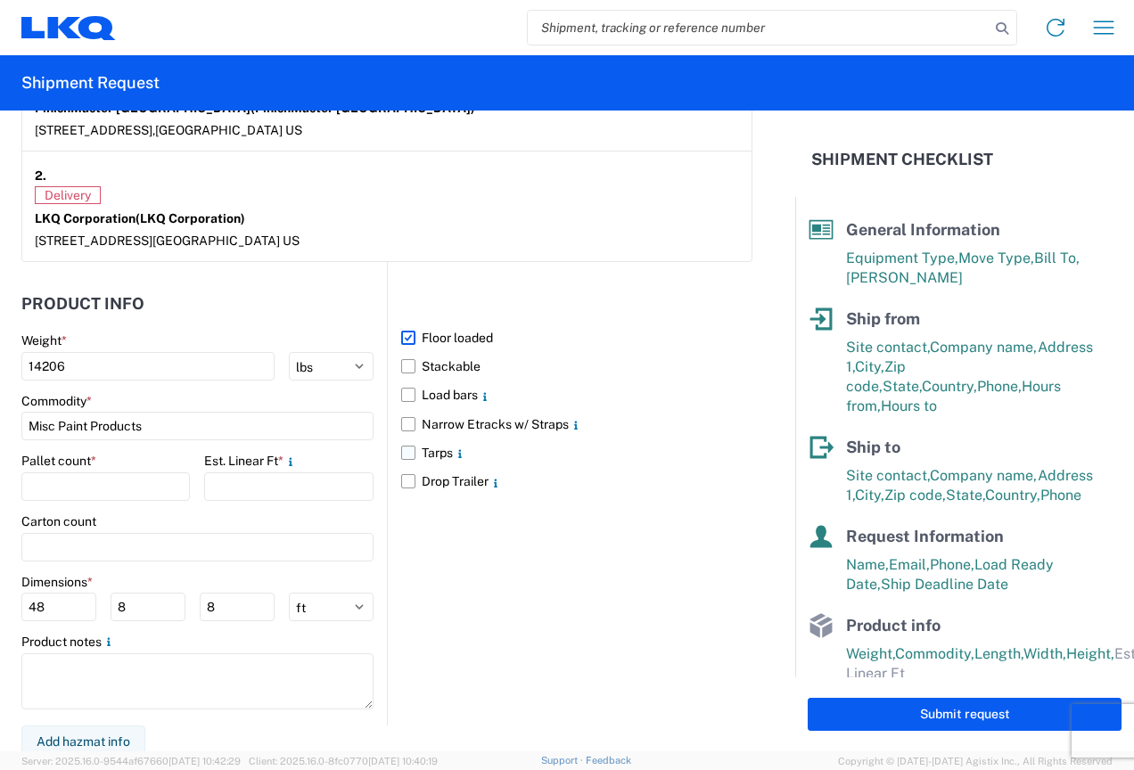
scroll to position [1498, 0]
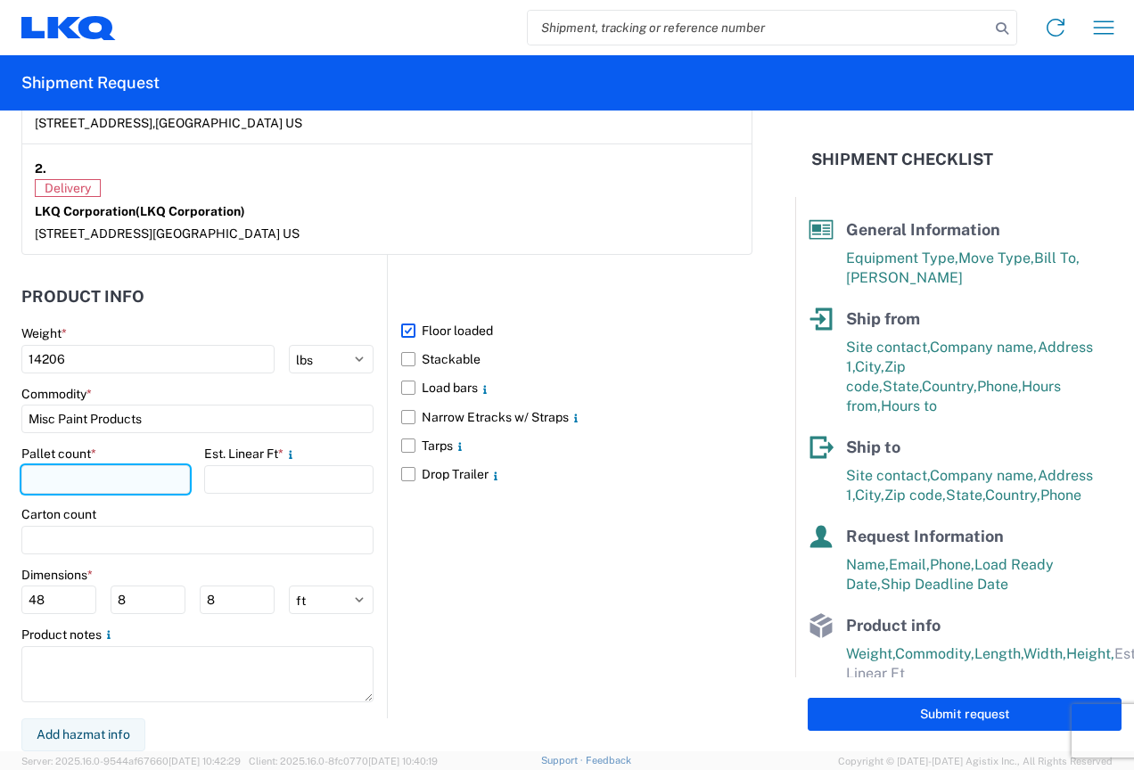
click at [66, 471] on input "number" at bounding box center [105, 479] width 169 height 29
type input "12"
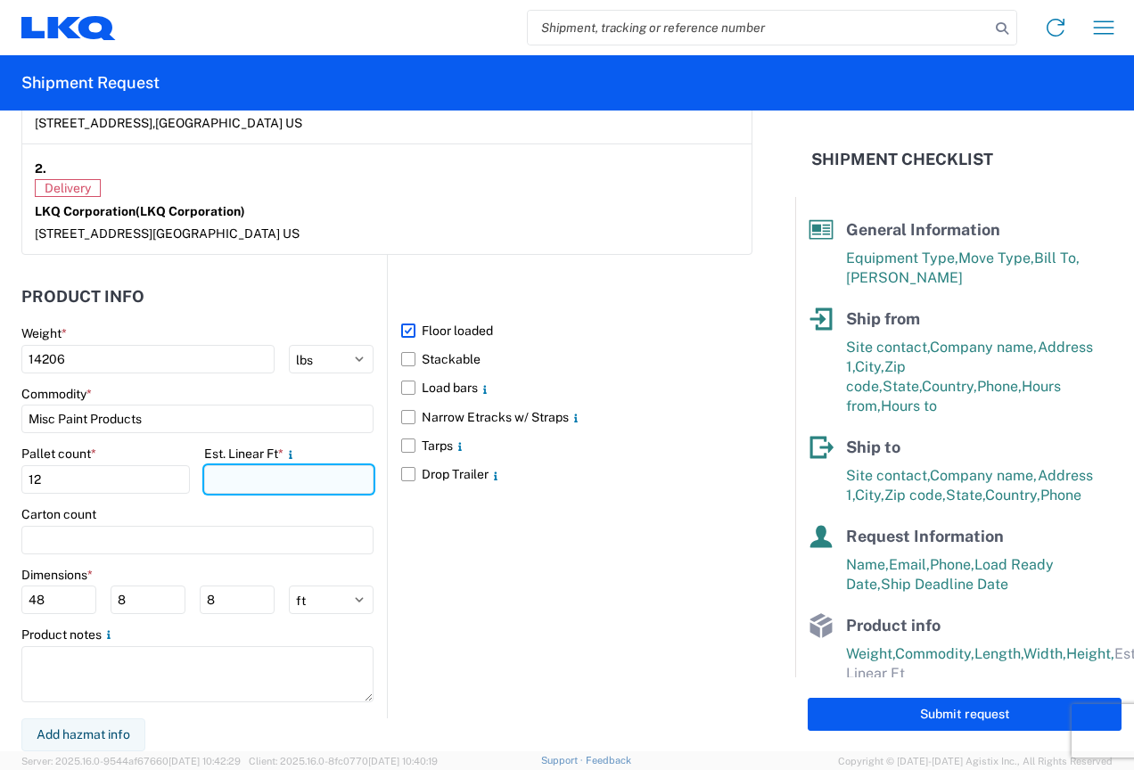
click at [230, 479] on input "number" at bounding box center [288, 479] width 169 height 29
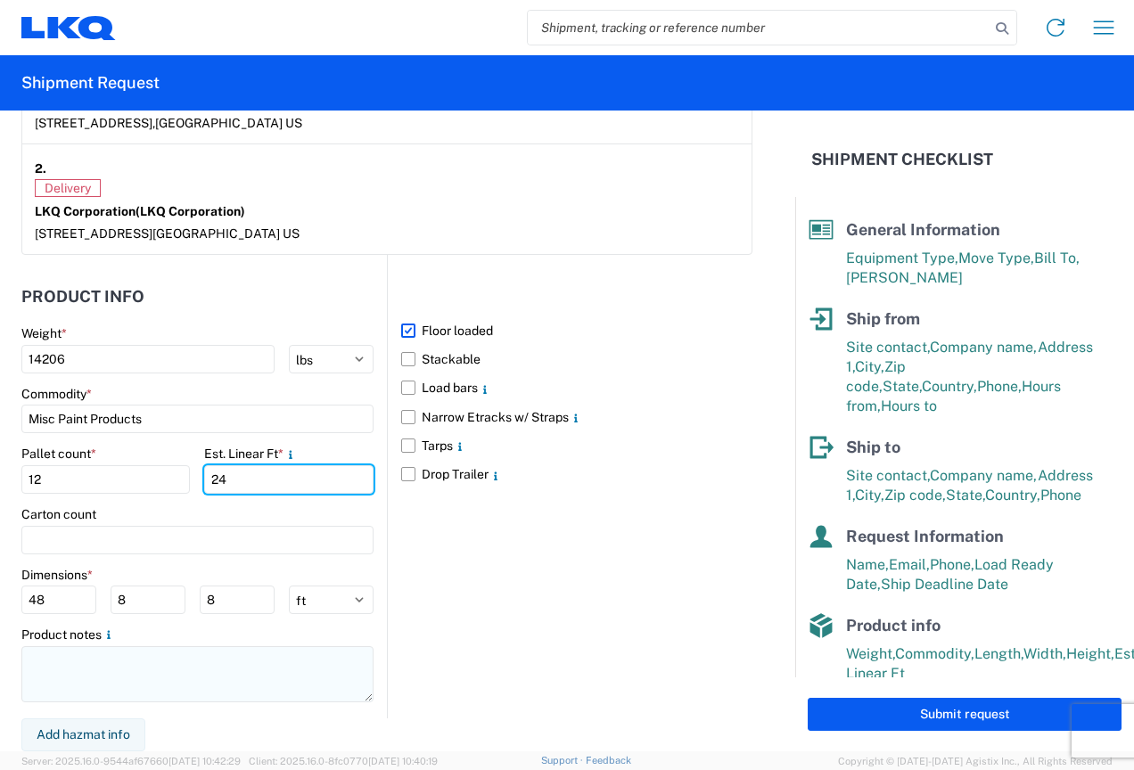
type input "24"
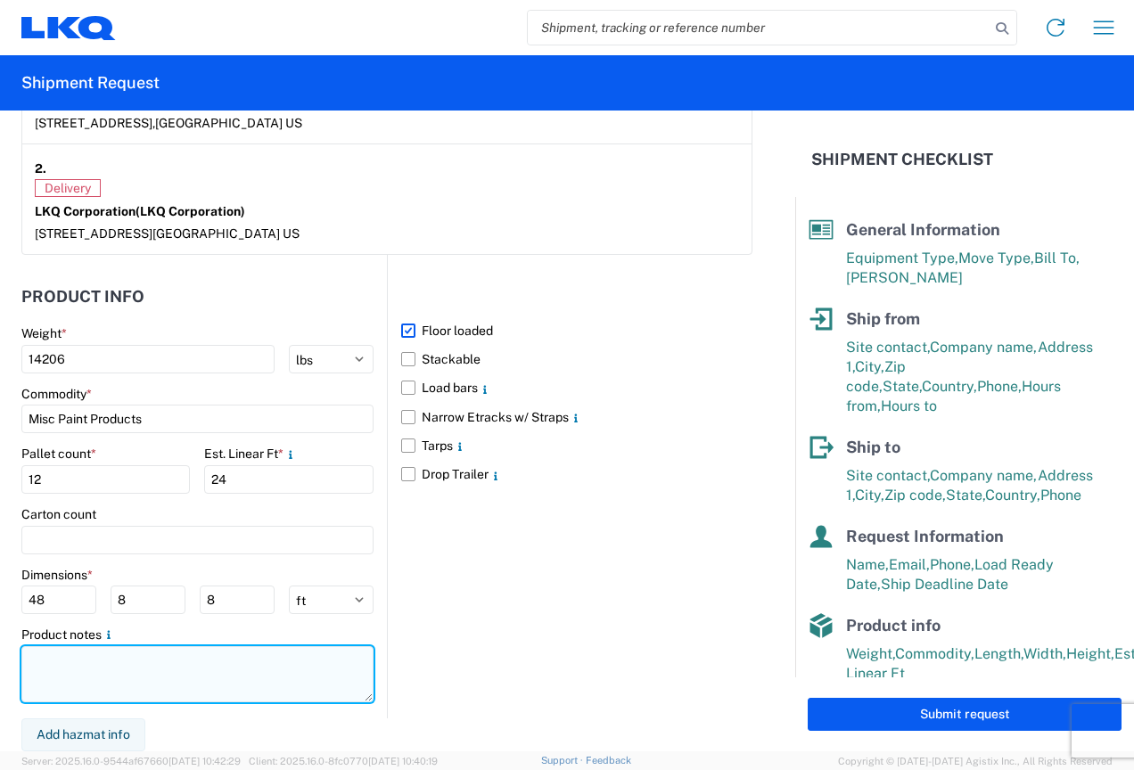
click at [50, 663] on textarea at bounding box center [197, 674] width 352 height 56
type textarea "Hazmat Included"
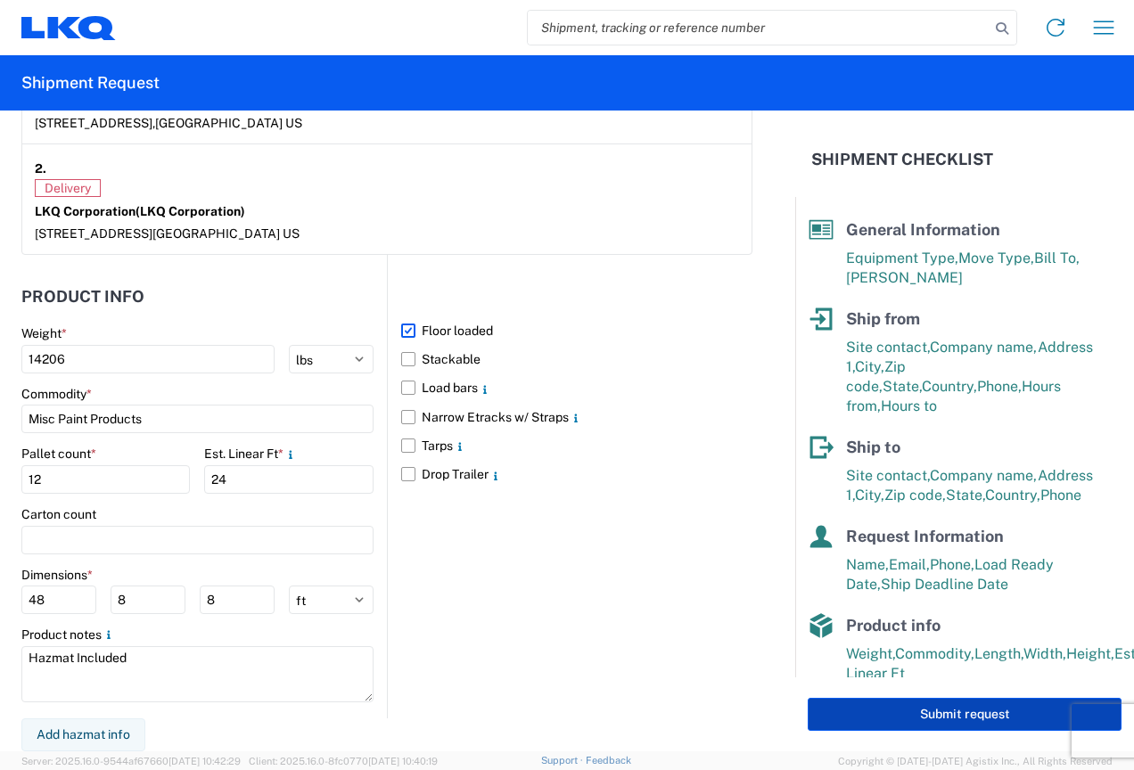
click at [930, 712] on button "Submit request" at bounding box center [965, 714] width 314 height 33
select select "US"
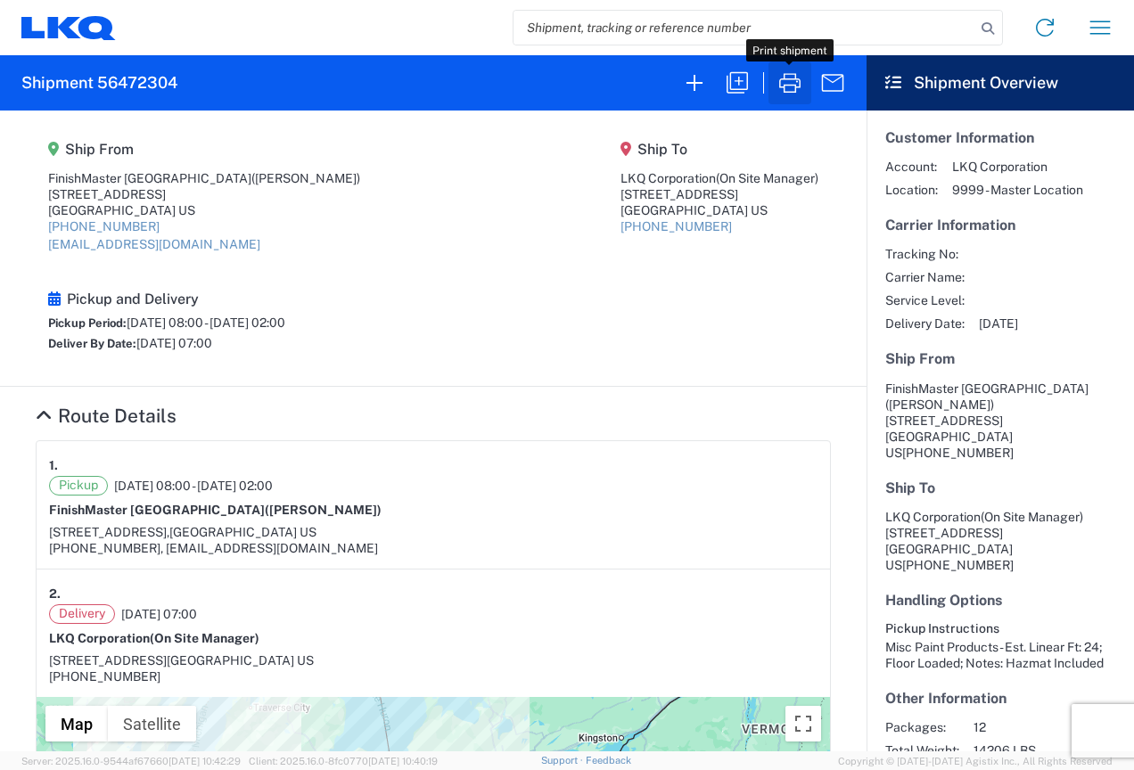
click at [778, 85] on icon "button" at bounding box center [790, 83] width 29 height 29
